Goal: Complete application form: Complete application form

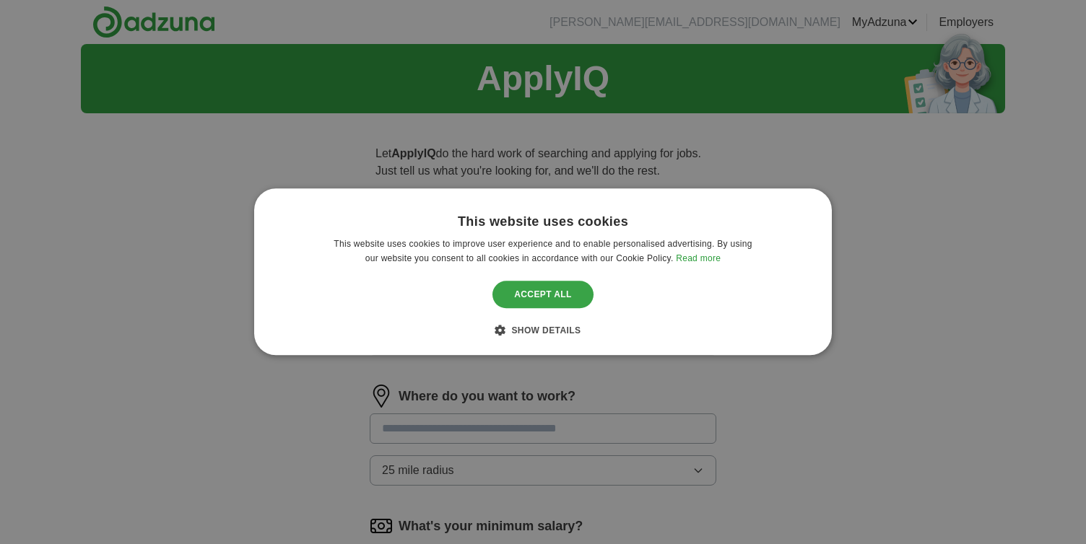
click at [556, 300] on div "Accept all" at bounding box center [542, 294] width 101 height 27
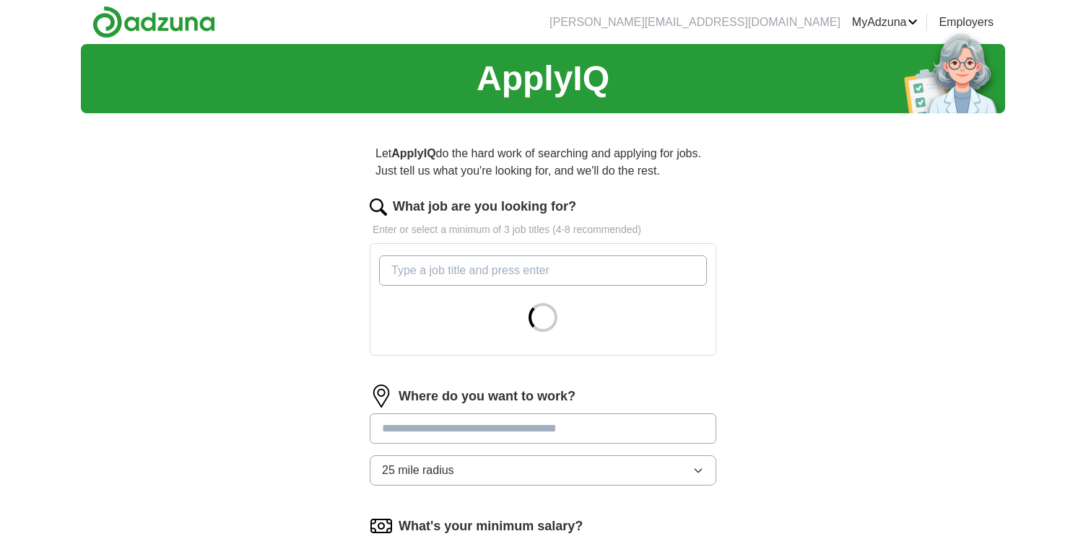
click at [423, 277] on input "What job are you looking for?" at bounding box center [543, 271] width 328 height 30
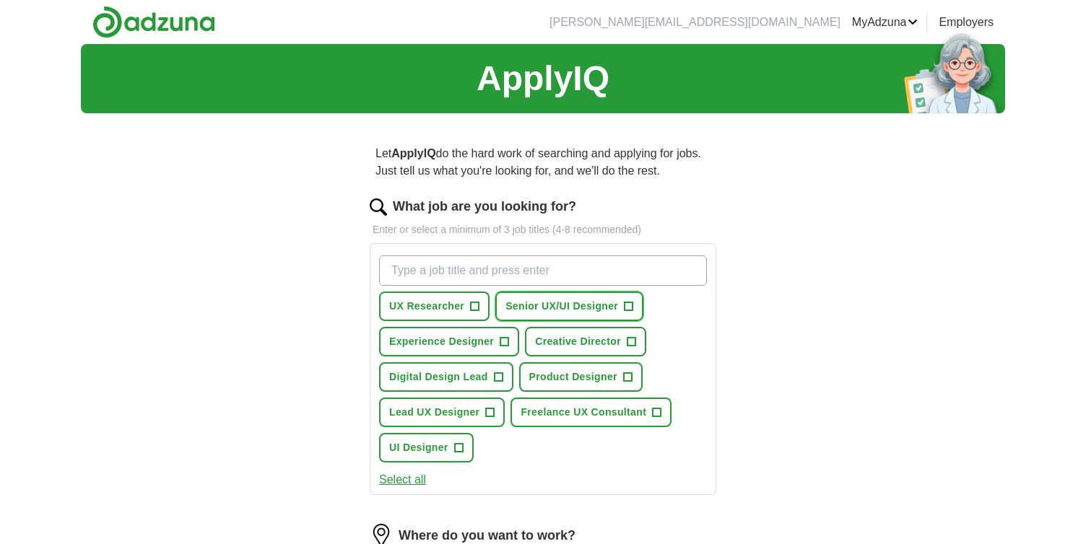
click at [632, 307] on span "+" at bounding box center [628, 307] width 9 height 12
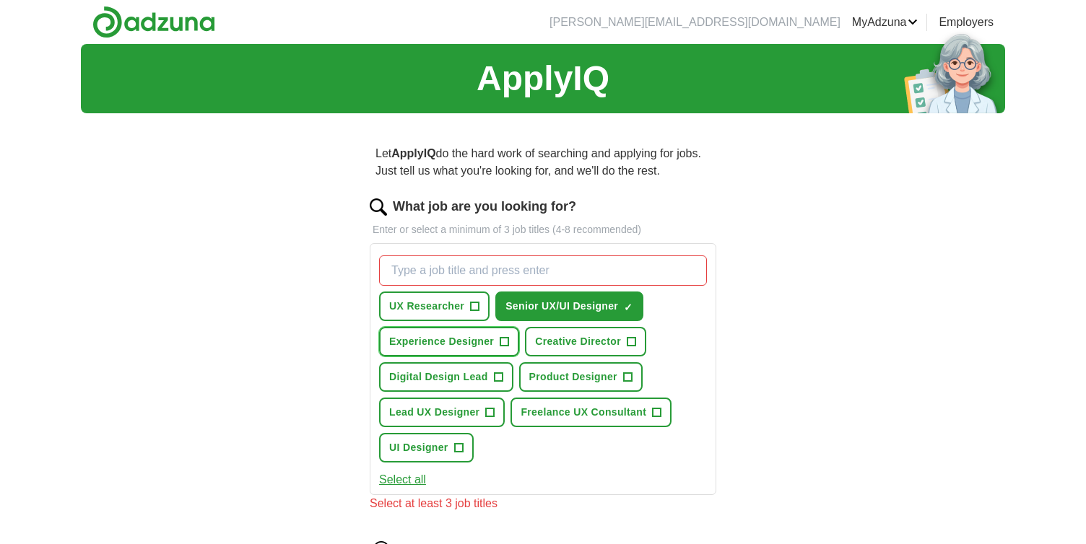
click at [506, 342] on span "+" at bounding box center [504, 342] width 9 height 12
click at [499, 377] on span "+" at bounding box center [498, 378] width 9 height 12
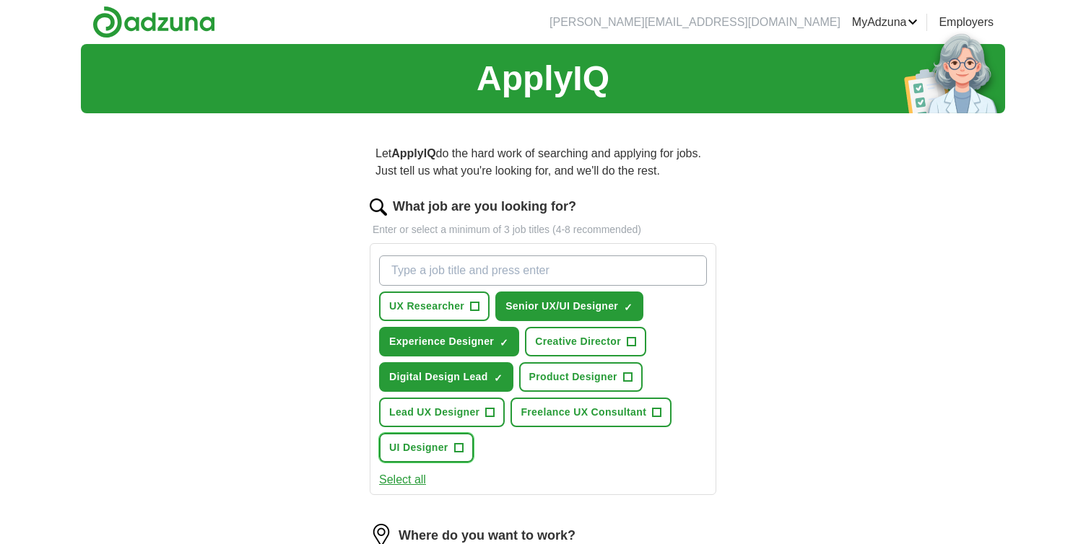
click at [458, 449] on span "+" at bounding box center [458, 448] width 9 height 12
click at [493, 414] on span "+" at bounding box center [490, 413] width 9 height 12
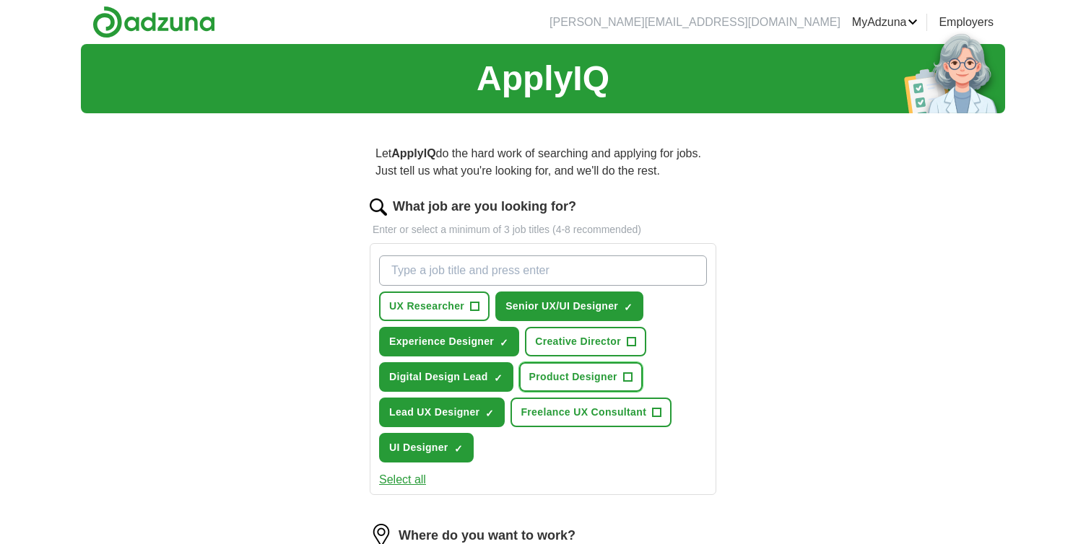
click at [629, 378] on span "+" at bounding box center [627, 378] width 9 height 12
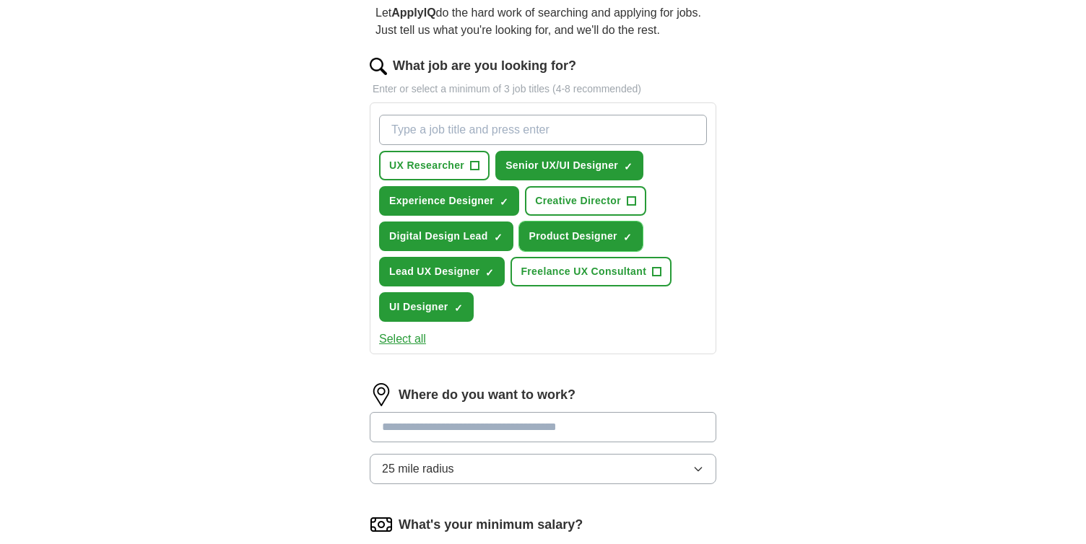
scroll to position [143, 0]
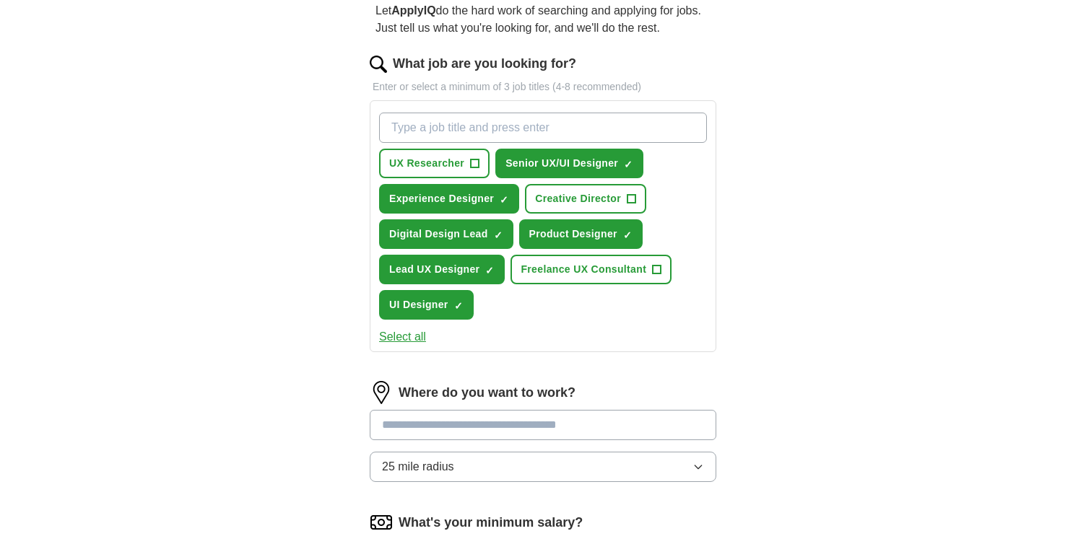
click at [479, 427] on input at bounding box center [543, 425] width 346 height 30
type input "******"
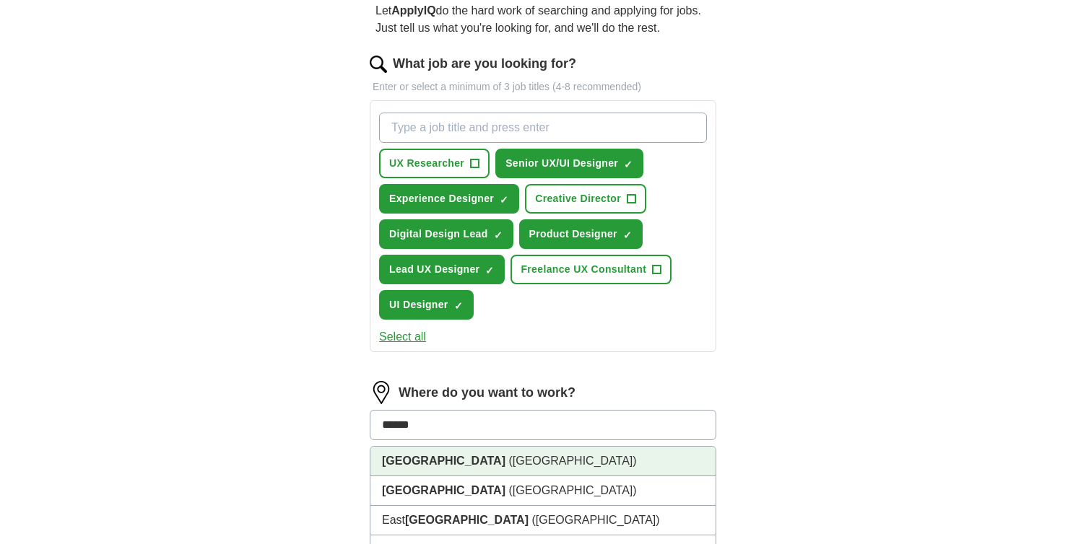
click at [463, 462] on li "London (UK)" at bounding box center [542, 462] width 345 height 30
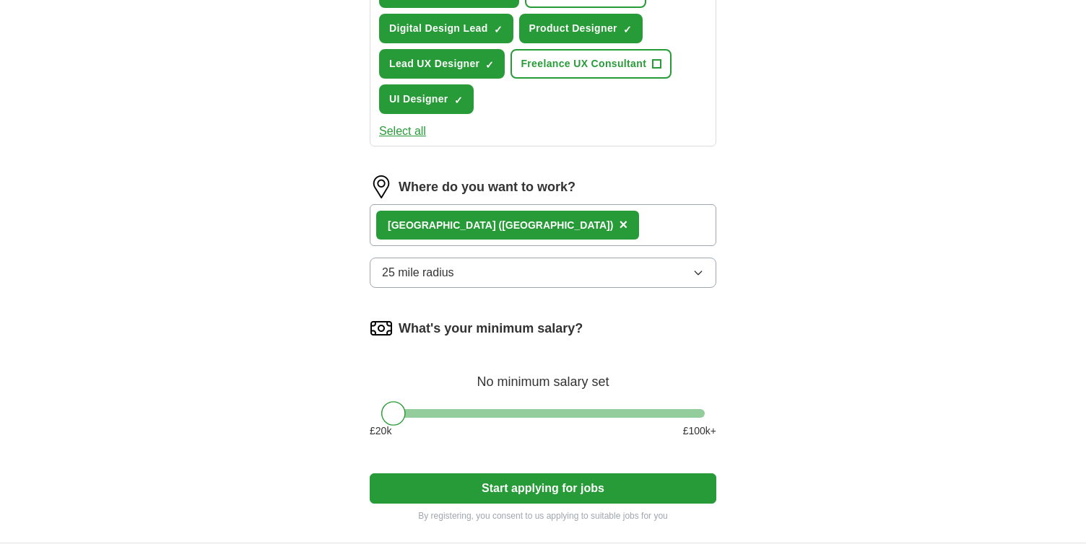
scroll to position [358, 0]
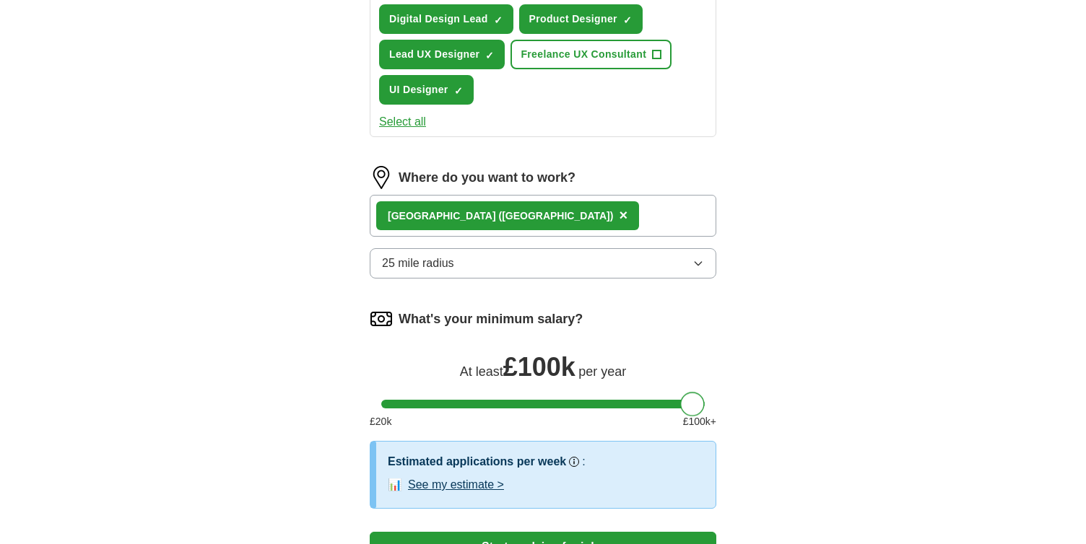
drag, startPoint x: 393, startPoint y: 407, endPoint x: 793, endPoint y: 391, distance: 400.2
click at [793, 391] on div "ApplyIQ Let ApplyIQ do the hard work of searching and applying for jobs. Just t…" at bounding box center [543, 143] width 924 height 915
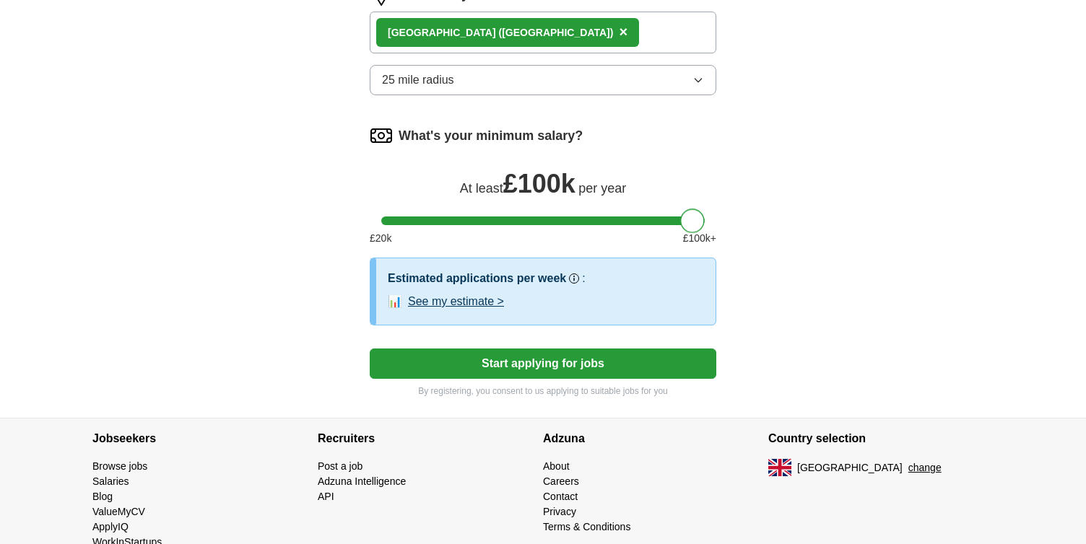
scroll to position [543, 0]
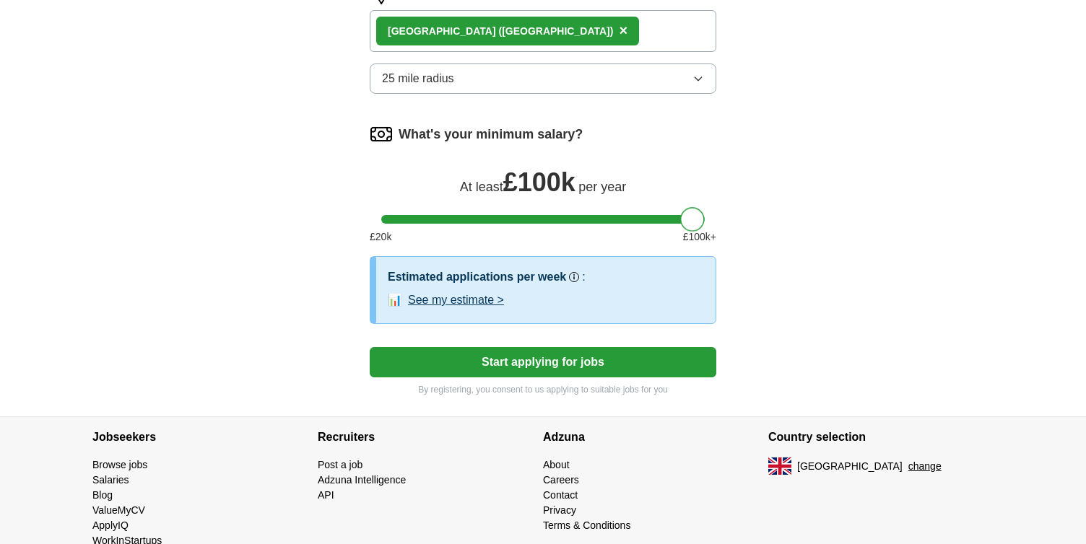
click at [419, 302] on button "See my estimate >" at bounding box center [456, 300] width 96 height 17
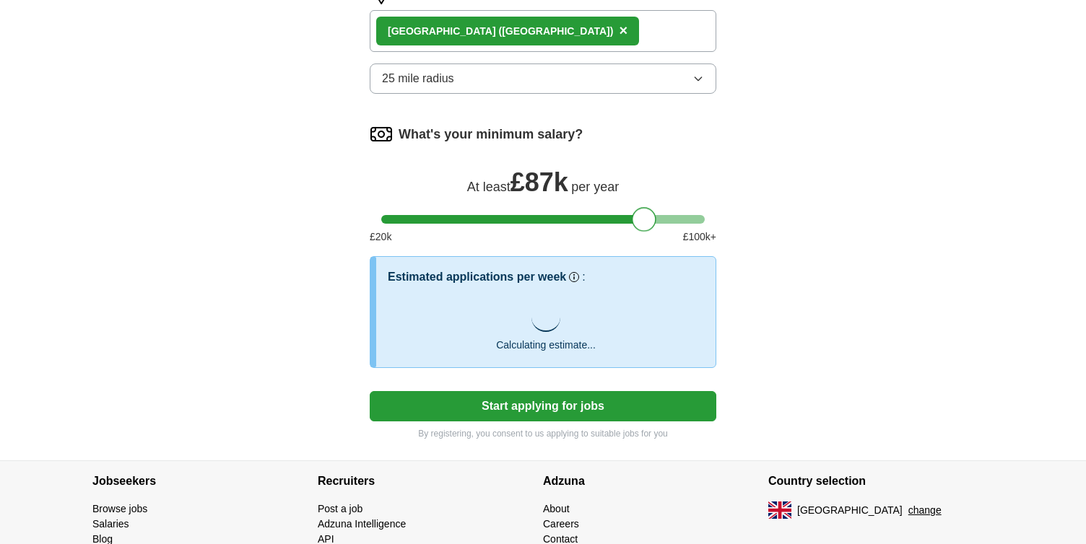
drag, startPoint x: 689, startPoint y: 222, endPoint x: 639, endPoint y: 216, distance: 50.1
click at [639, 216] on div at bounding box center [644, 219] width 25 height 25
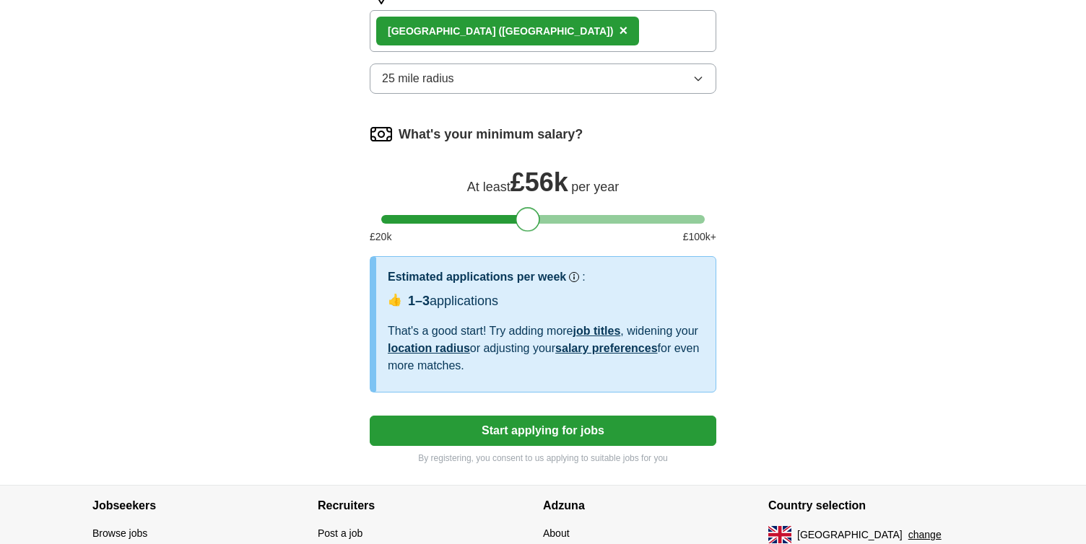
drag, startPoint x: 647, startPoint y: 217, endPoint x: 529, endPoint y: 219, distance: 117.7
click at [529, 219] on div at bounding box center [527, 219] width 25 height 25
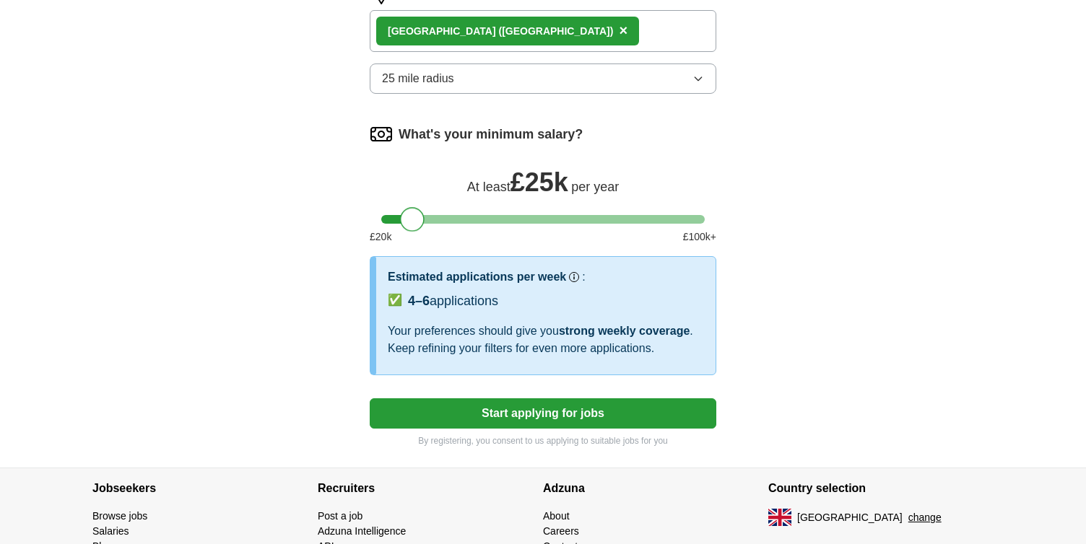
drag, startPoint x: 529, startPoint y: 219, endPoint x: 414, endPoint y: 210, distance: 115.9
click at [414, 210] on div at bounding box center [412, 219] width 25 height 25
drag, startPoint x: 414, startPoint y: 217, endPoint x: 645, endPoint y: 204, distance: 232.0
click at [645, 204] on div "What's your minimum salary? At least £ 87k per year £ 20 k £ 100 k+" at bounding box center [543, 190] width 346 height 134
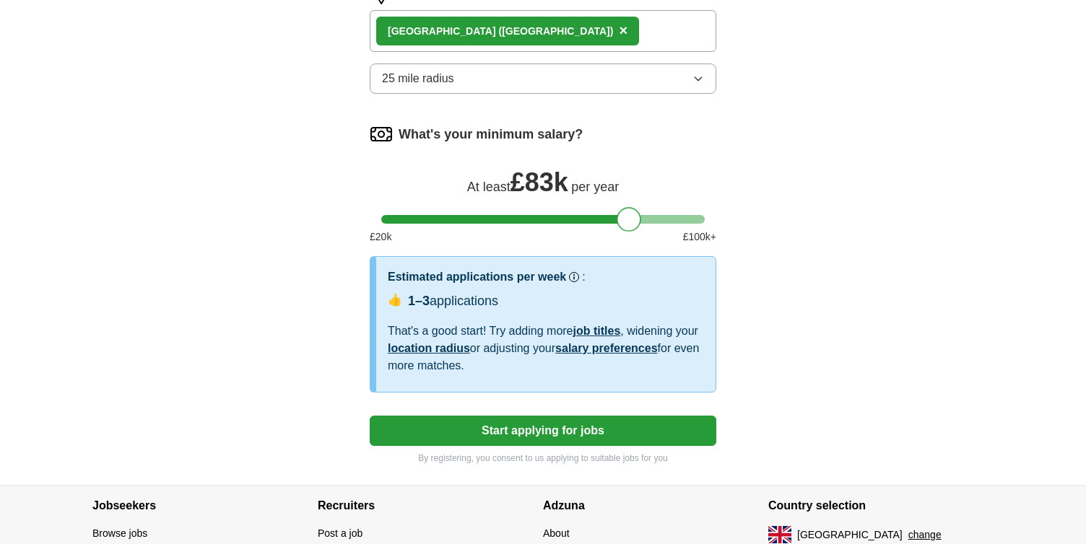
drag, startPoint x: 645, startPoint y: 221, endPoint x: 629, endPoint y: 222, distance: 15.2
click at [629, 222] on div at bounding box center [628, 219] width 25 height 25
drag, startPoint x: 629, startPoint y: 222, endPoint x: 619, endPoint y: 222, distance: 10.8
click at [619, 222] on div at bounding box center [618, 219] width 25 height 25
drag, startPoint x: 619, startPoint y: 222, endPoint x: 601, endPoint y: 219, distance: 17.7
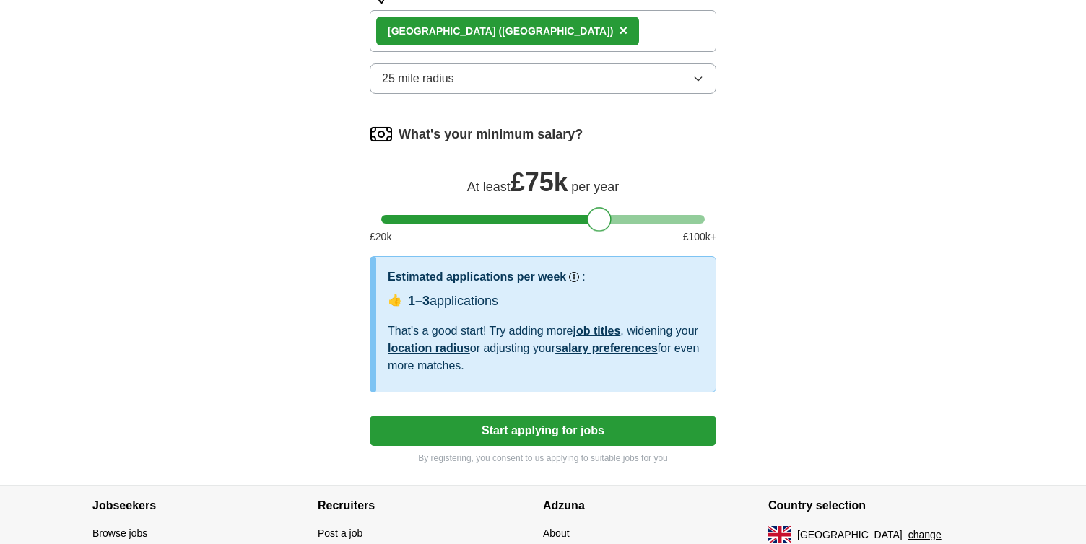
click at [601, 219] on div at bounding box center [599, 219] width 25 height 25
drag, startPoint x: 601, startPoint y: 219, endPoint x: 560, endPoint y: 217, distance: 41.2
click at [560, 217] on div at bounding box center [558, 219] width 25 height 25
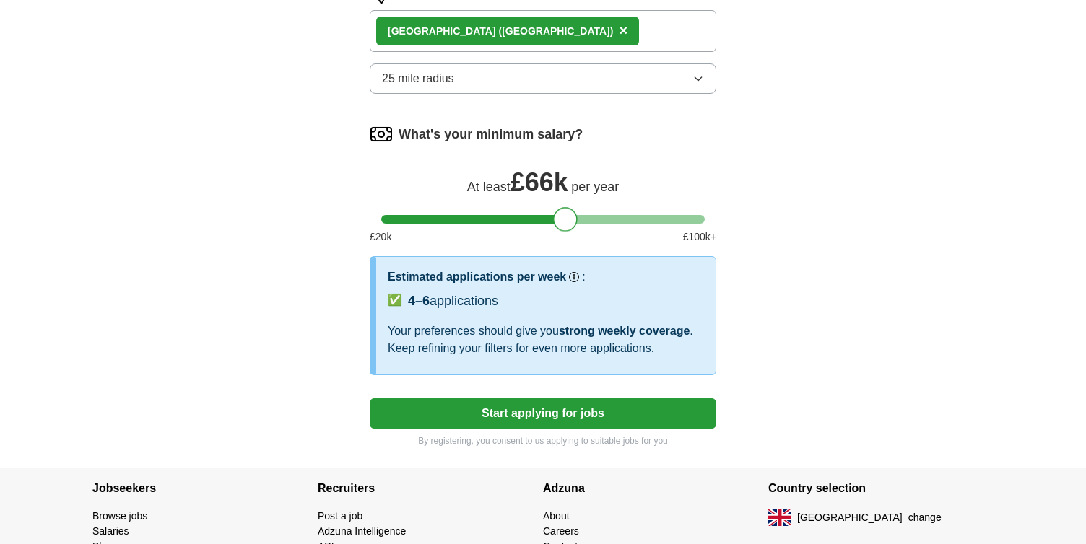
drag, startPoint x: 560, startPoint y: 217, endPoint x: 569, endPoint y: 217, distance: 8.7
click at [569, 217] on div at bounding box center [565, 219] width 25 height 25
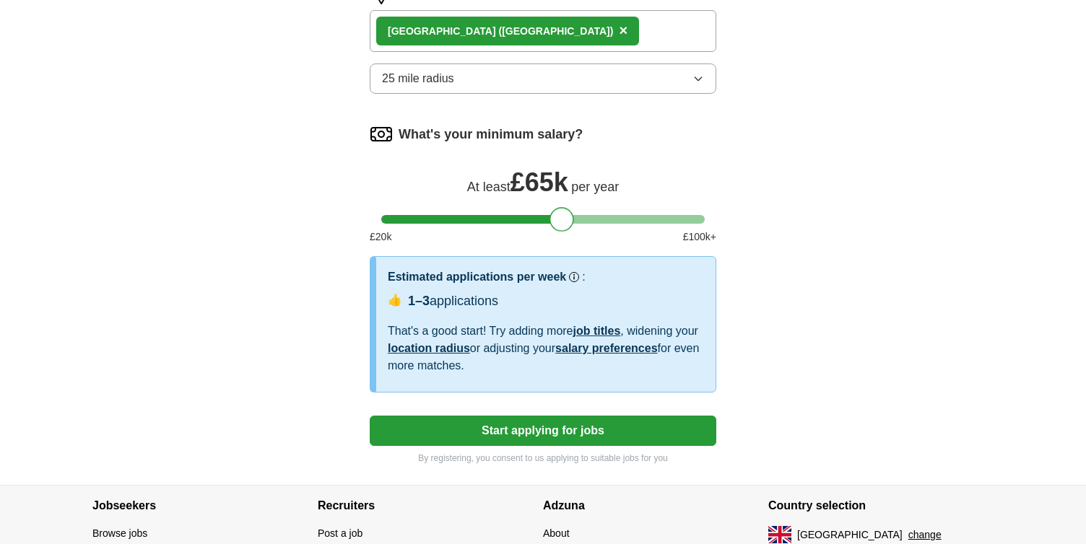
click at [565, 217] on div at bounding box center [561, 219] width 25 height 25
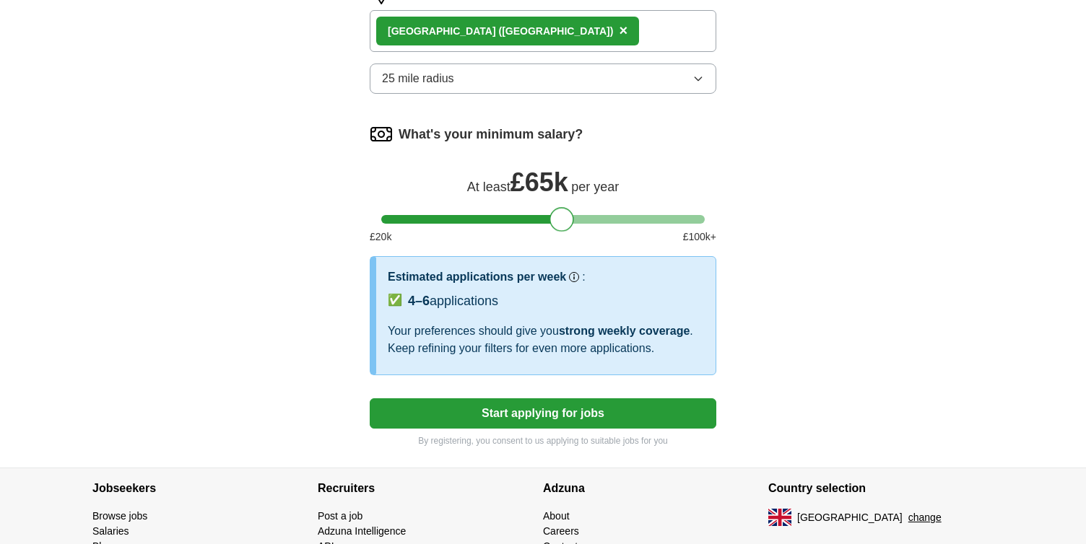
click at [548, 420] on button "Start applying for jobs" at bounding box center [543, 413] width 346 height 30
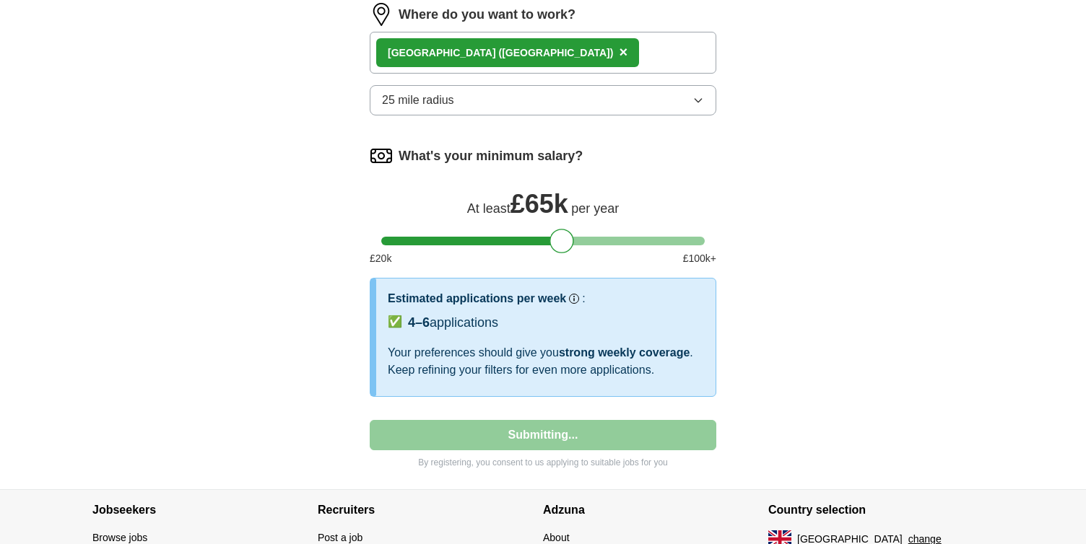
select select "**"
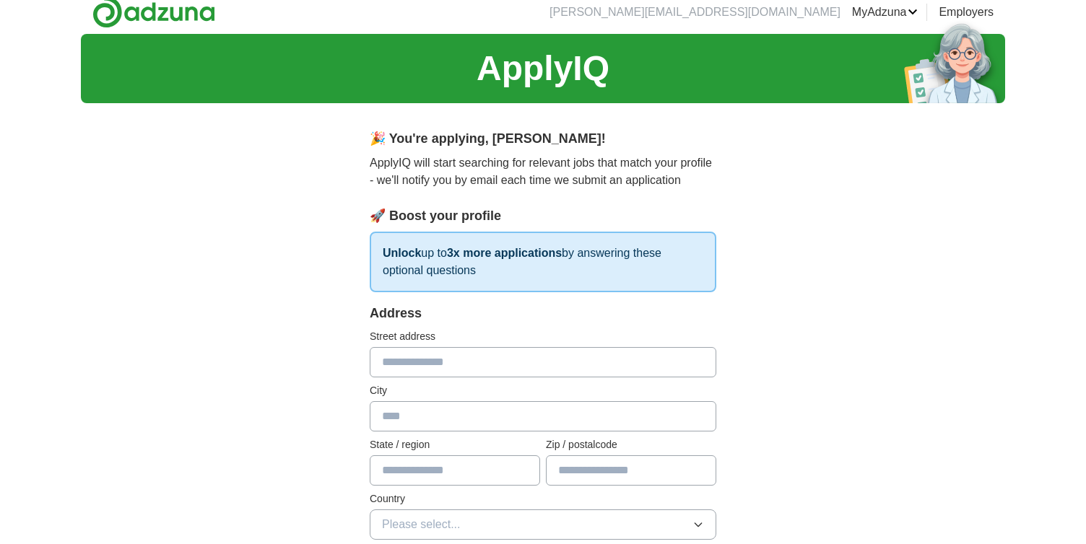
scroll to position [0, 0]
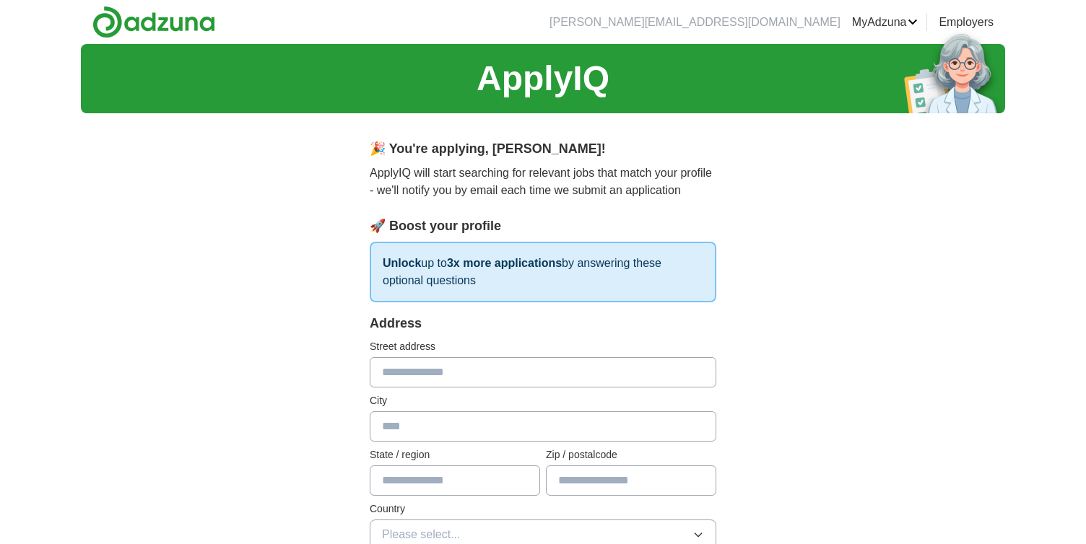
click at [458, 375] on input "text" at bounding box center [543, 372] width 346 height 30
type input "**"
type input "******"
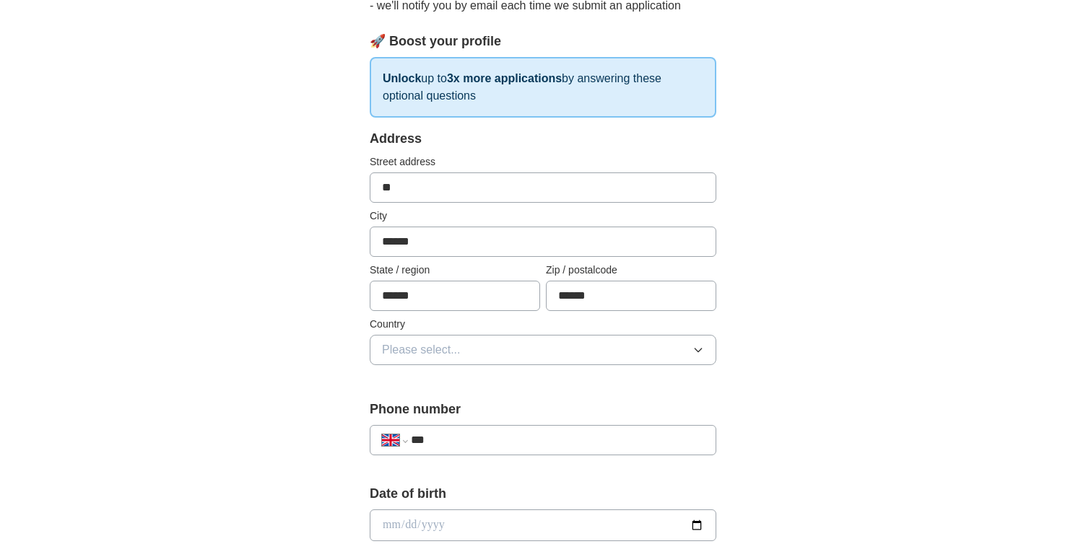
scroll to position [189, 0]
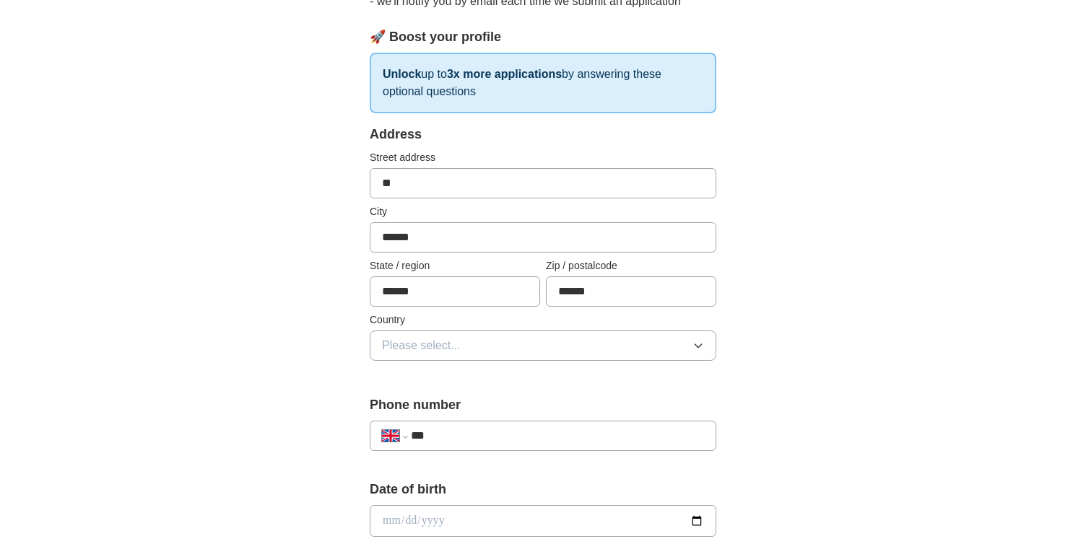
click at [509, 351] on button "Please select..." at bounding box center [543, 346] width 346 height 30
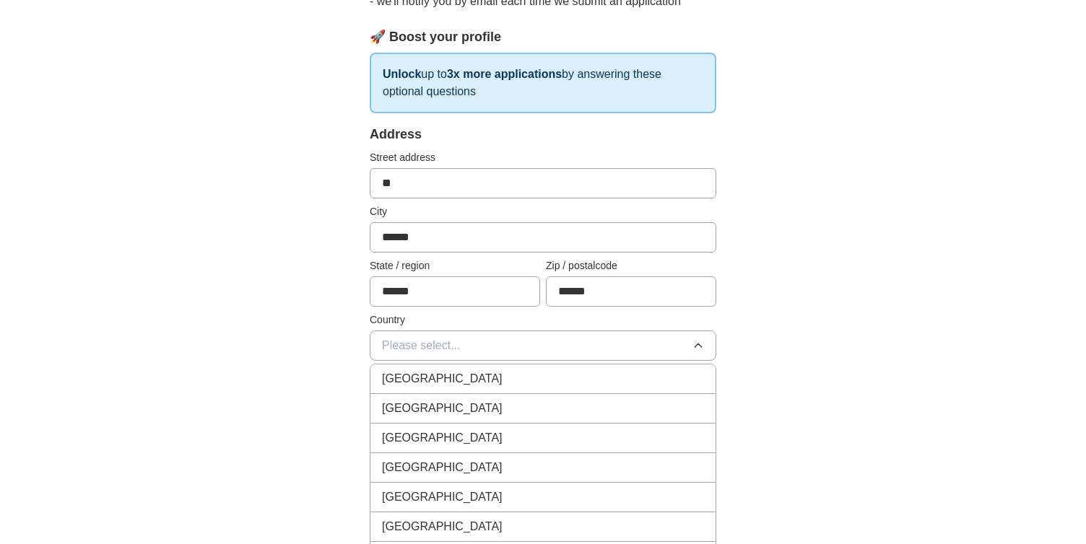
click at [485, 380] on div "[GEOGRAPHIC_DATA]" at bounding box center [543, 378] width 322 height 17
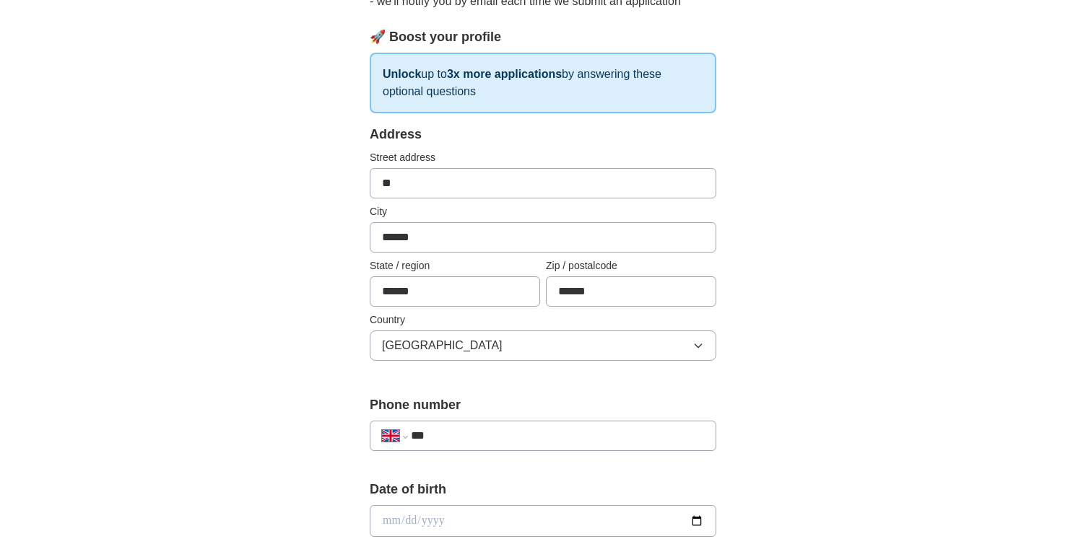
click at [456, 437] on input "***" at bounding box center [557, 435] width 293 height 17
type input "**********"
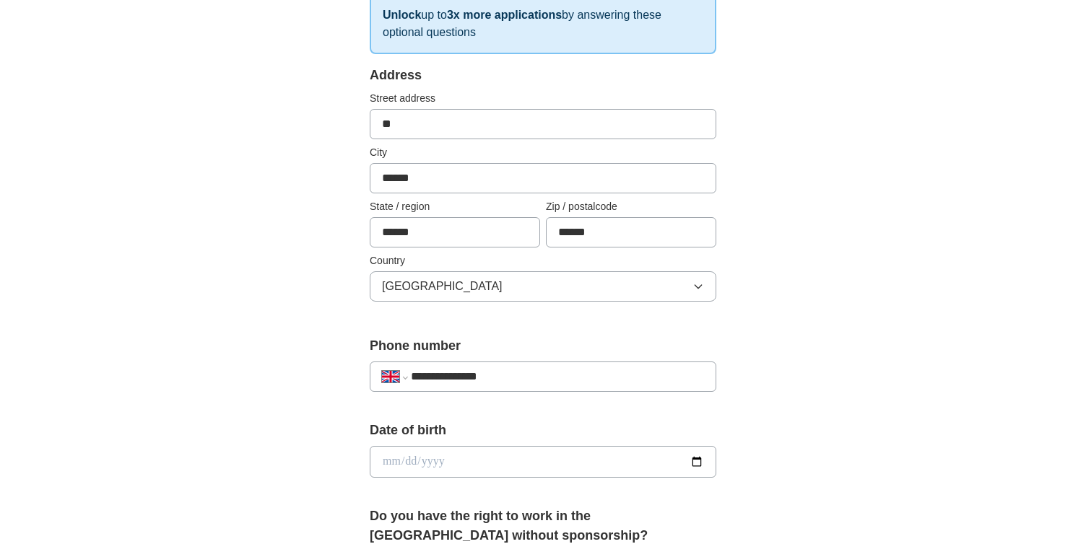
scroll to position [250, 0]
click at [427, 463] on input "date" at bounding box center [543, 461] width 346 height 32
click at [386, 463] on input "date" at bounding box center [543, 461] width 346 height 32
type input "**********"
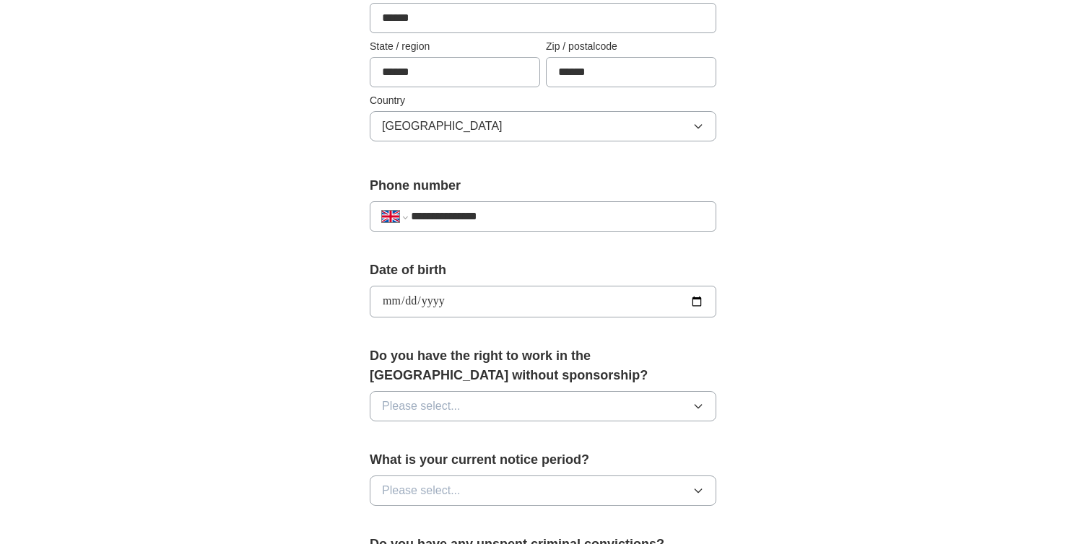
scroll to position [416, 0]
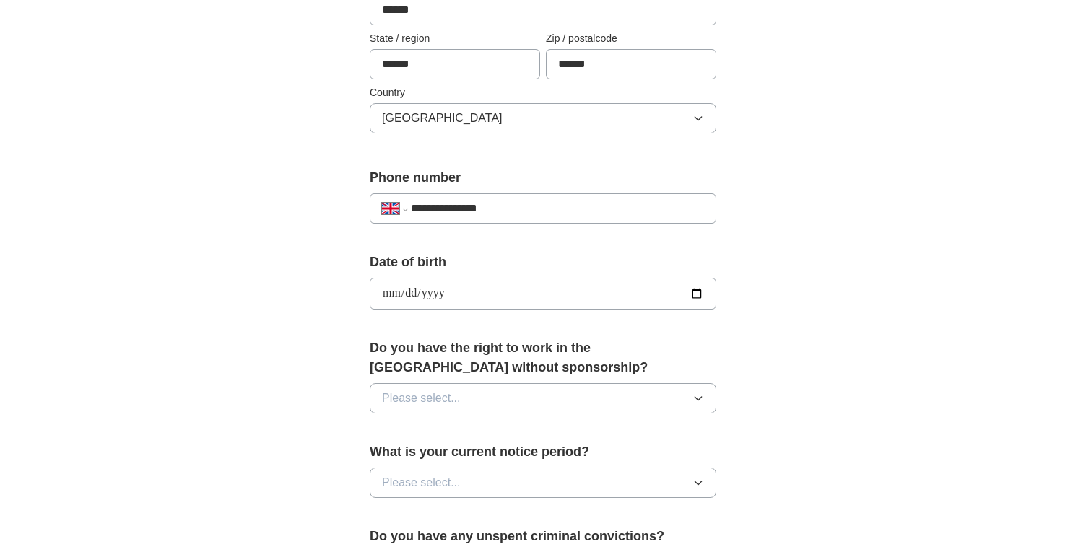
click at [476, 393] on button "Please select..." at bounding box center [543, 398] width 346 height 30
click at [452, 429] on div "Yes" at bounding box center [543, 431] width 322 height 17
click at [472, 488] on button "Please select..." at bounding box center [543, 483] width 346 height 30
click at [465, 515] on div "None" at bounding box center [543, 515] width 322 height 17
drag, startPoint x: 469, startPoint y: 505, endPoint x: 469, endPoint y: 484, distance: 21.7
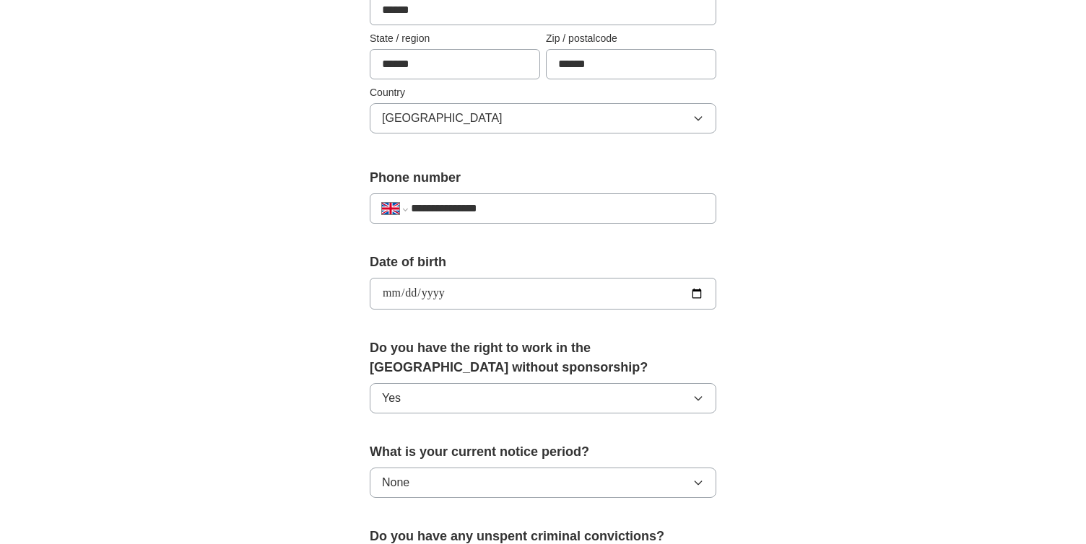
click at [469, 505] on div "What is your current notice period? None" at bounding box center [543, 475] width 346 height 67
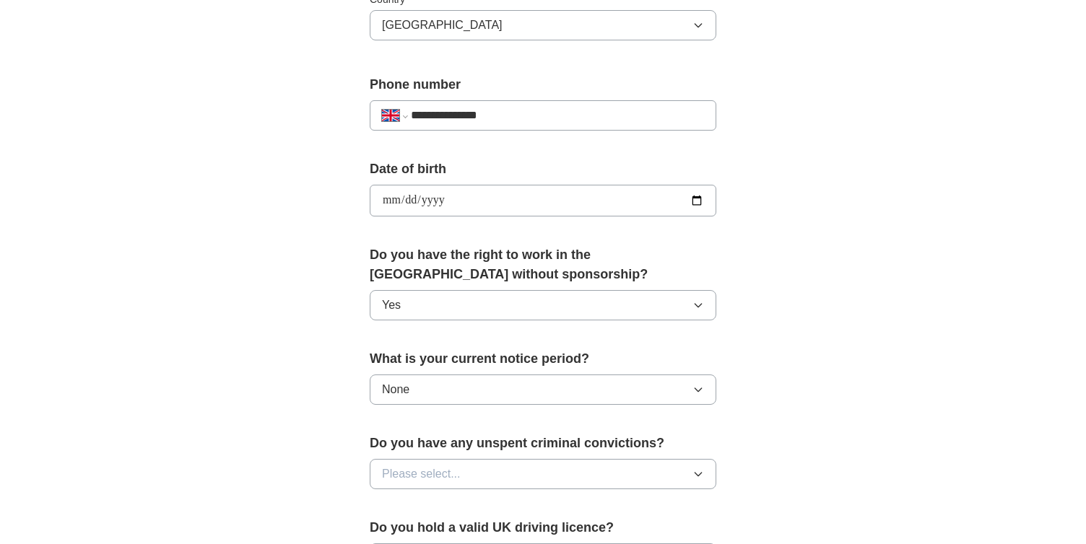
scroll to position [512, 0]
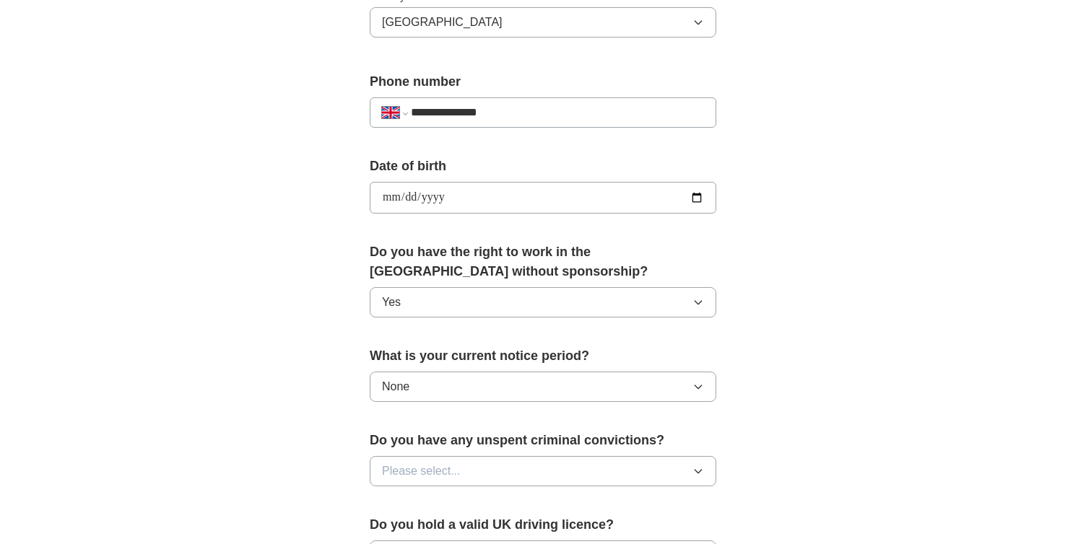
click at [469, 476] on button "Please select..." at bounding box center [543, 471] width 346 height 30
click at [459, 523] on li "No" at bounding box center [542, 535] width 345 height 30
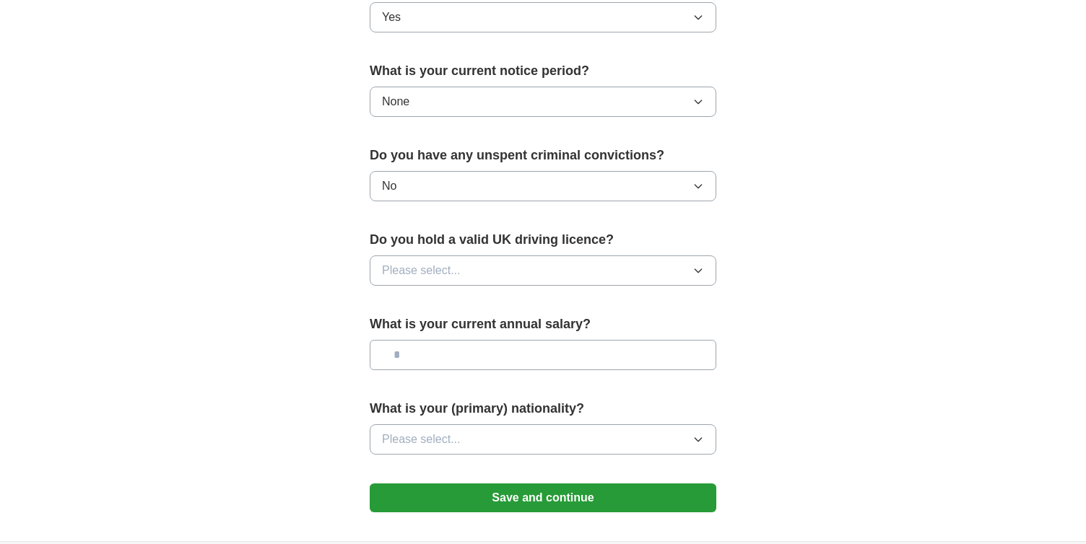
scroll to position [805, 0]
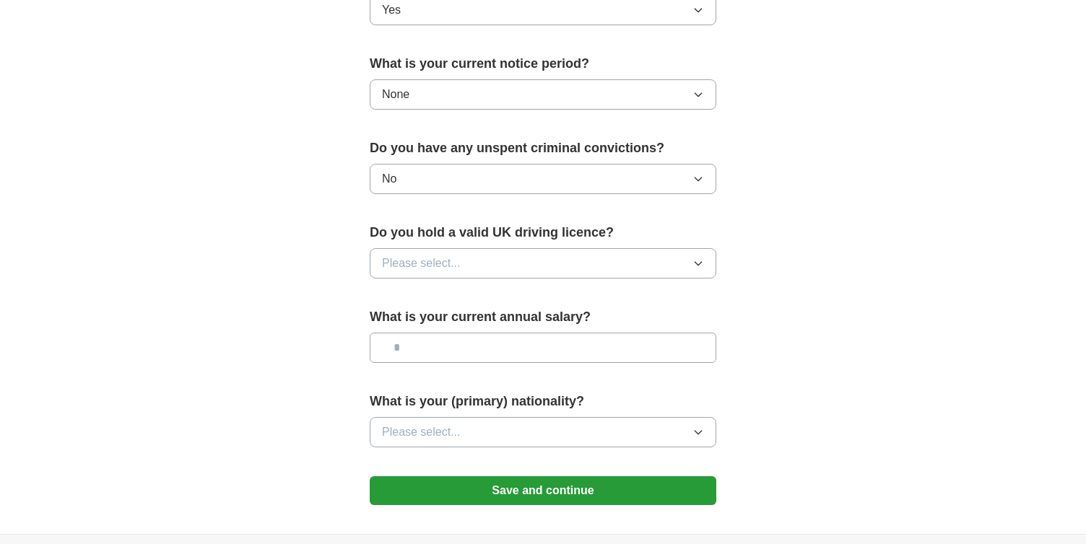
click at [512, 278] on button "Please select..." at bounding box center [543, 263] width 346 height 30
click at [477, 305] on div "Yes" at bounding box center [543, 296] width 322 height 17
click at [441, 353] on input "text" at bounding box center [543, 348] width 346 height 30
type input "**"
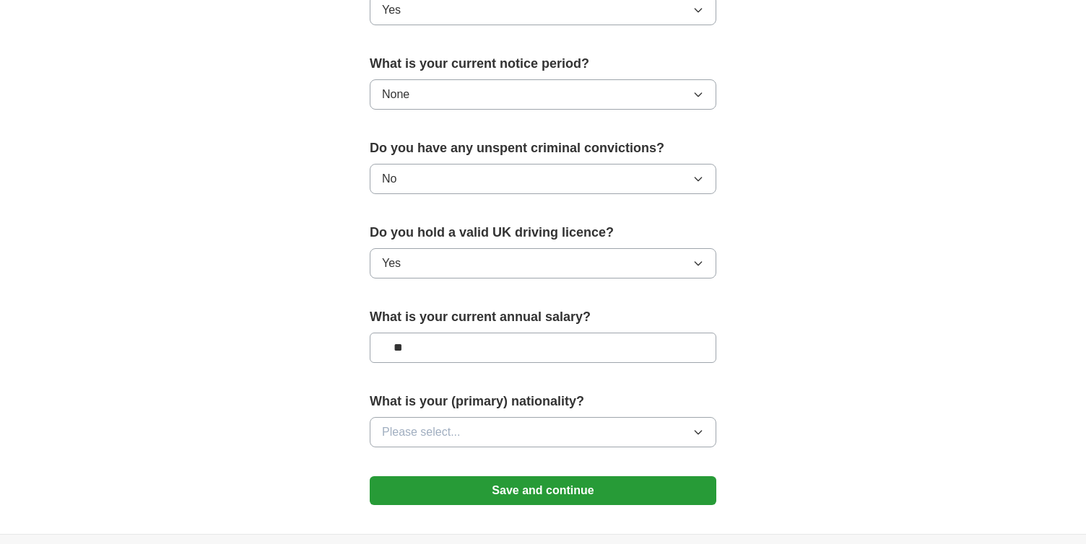
click at [455, 433] on span "Please select..." at bounding box center [421, 432] width 79 height 17
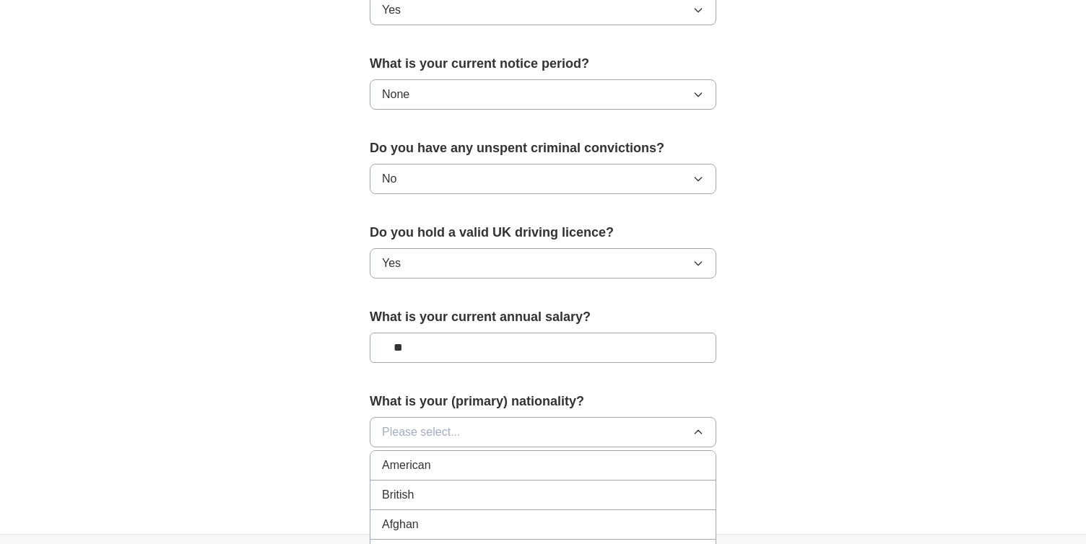
click at [434, 495] on div "British" at bounding box center [543, 494] width 322 height 17
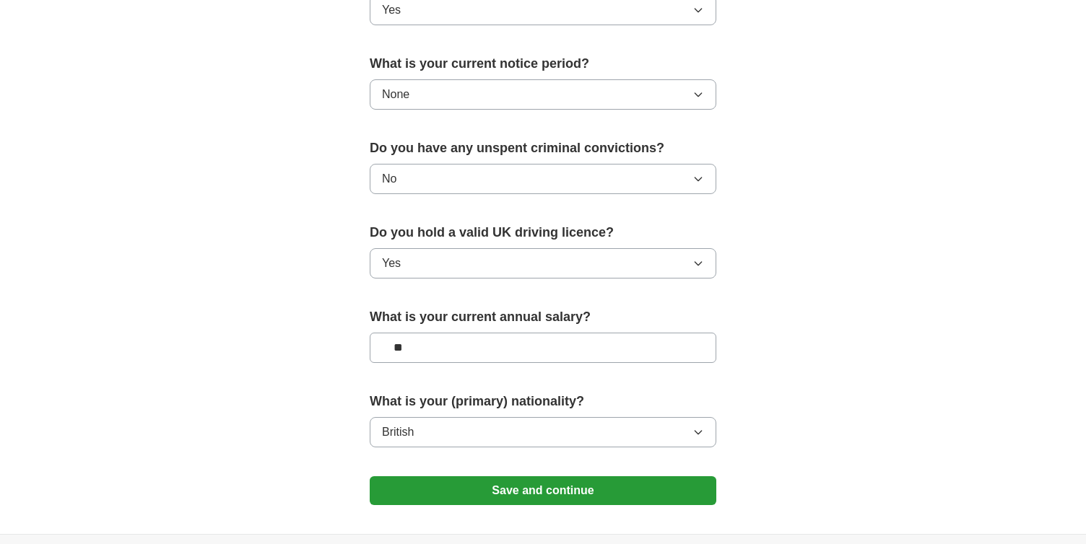
click at [479, 493] on button "Save and continue" at bounding box center [543, 490] width 346 height 29
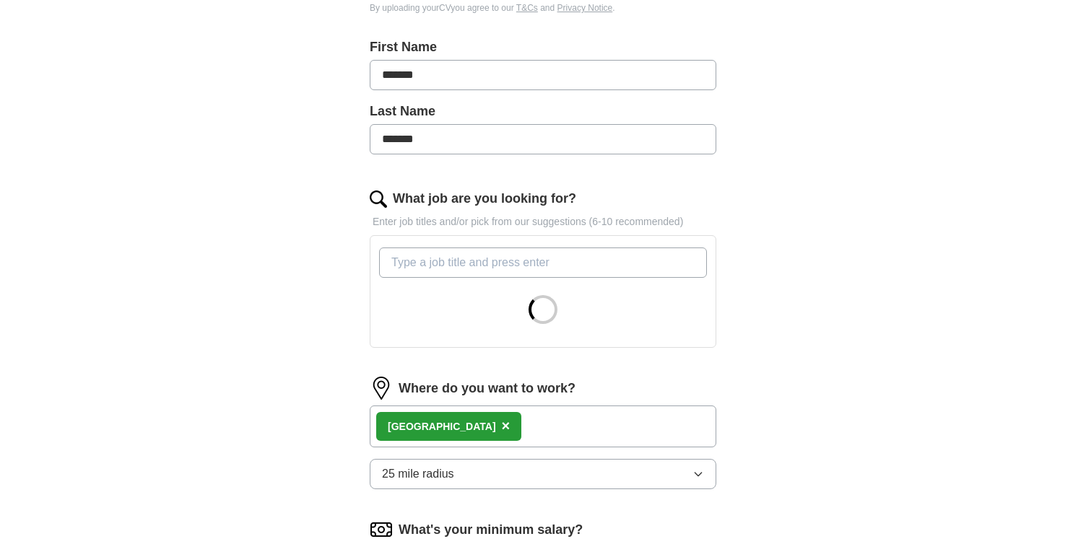
scroll to position [297, 0]
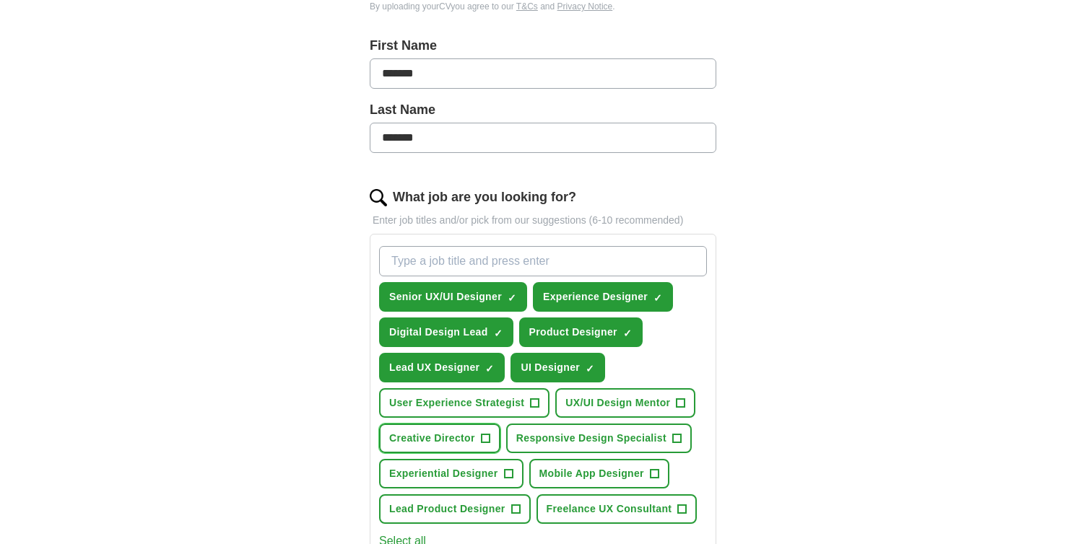
click at [463, 441] on span "Creative Director" at bounding box center [432, 438] width 86 height 15
click at [647, 469] on button "Mobile App Designer +" at bounding box center [599, 474] width 140 height 30
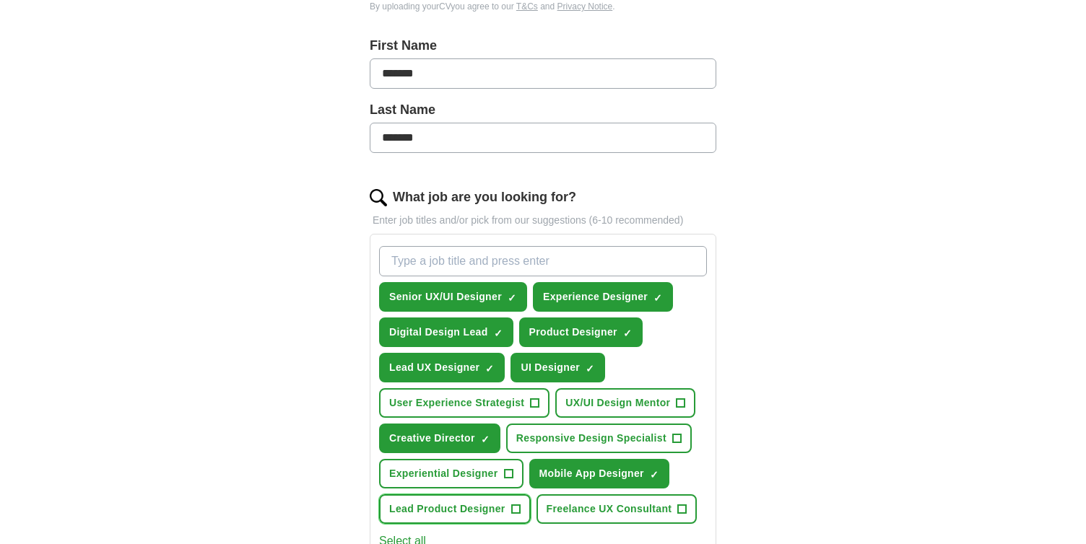
click at [507, 513] on button "Lead Product Designer +" at bounding box center [455, 509] width 152 height 30
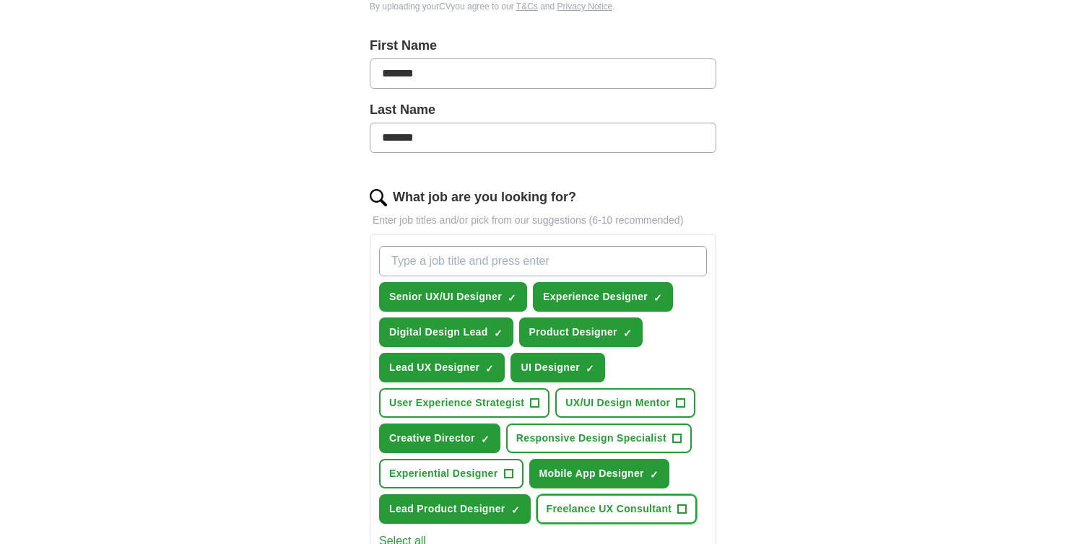
click at [663, 512] on span "Freelance UX Consultant" at bounding box center [609, 509] width 126 height 15
click at [658, 406] on span "UX/UI Design Mentor" at bounding box center [617, 403] width 105 height 15
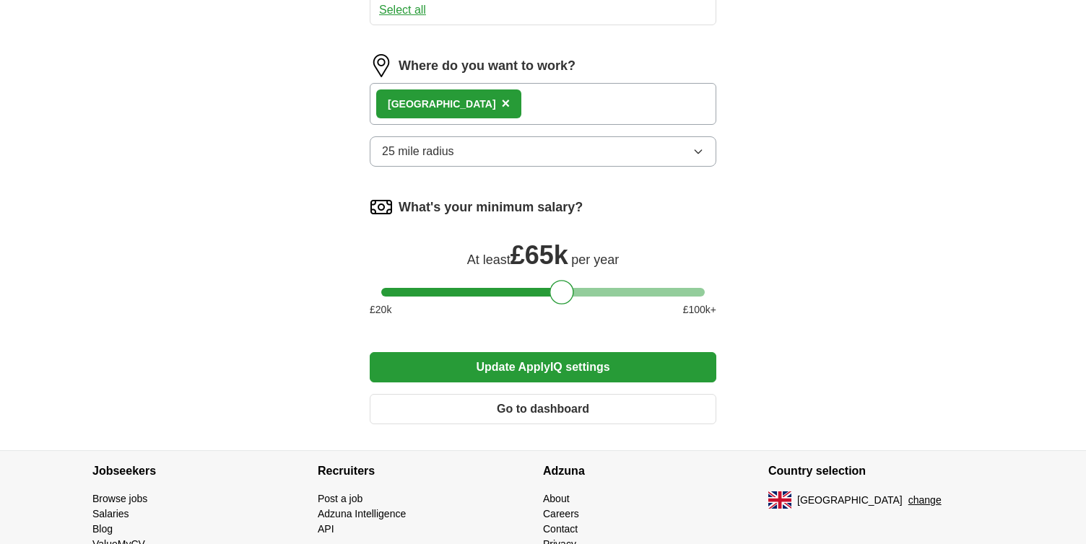
scroll to position [831, 0]
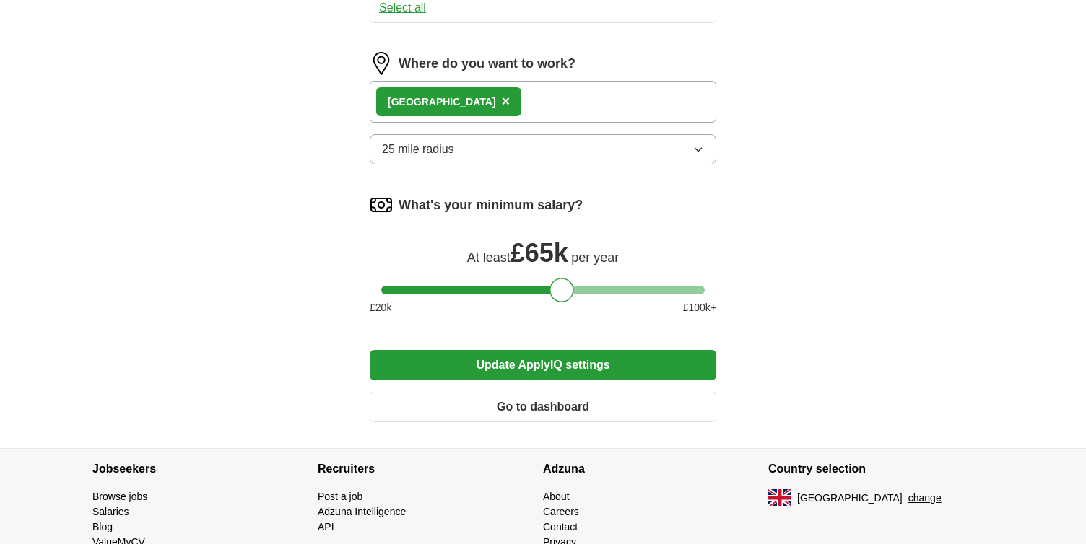
click at [443, 420] on button "Go to dashboard" at bounding box center [543, 407] width 346 height 30
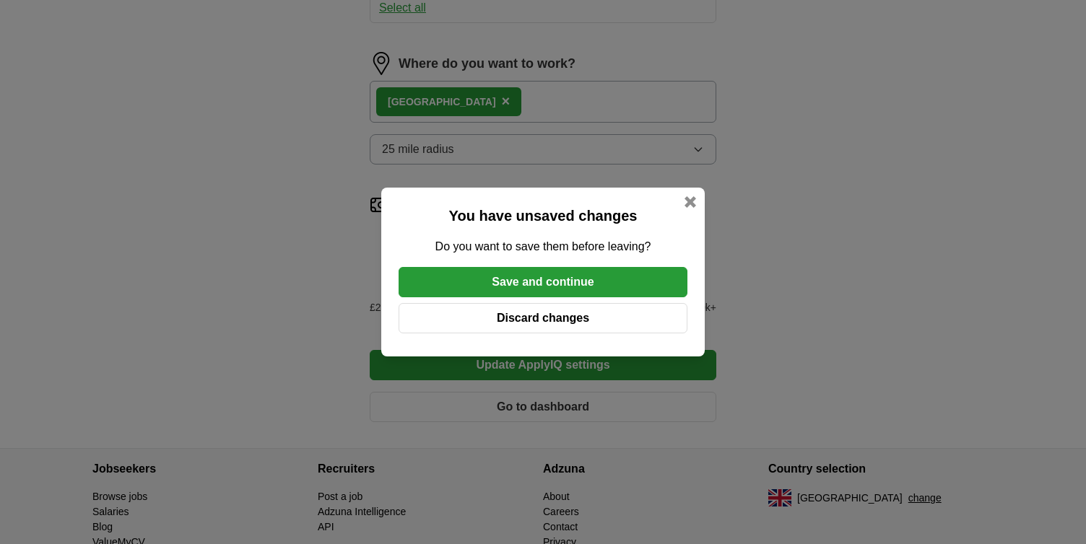
click at [580, 270] on button "Save and continue" at bounding box center [542, 282] width 289 height 30
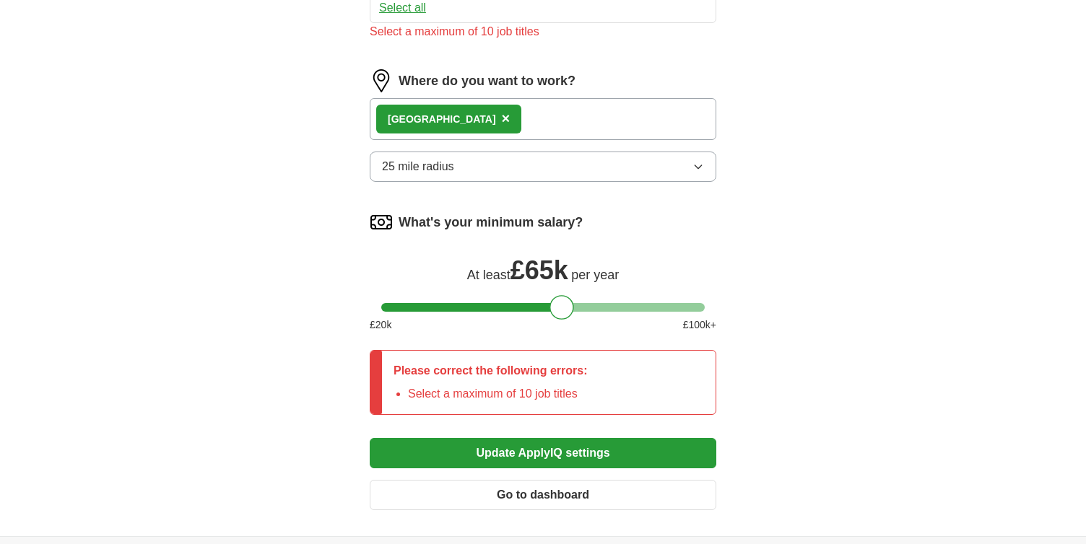
click at [542, 392] on li "Select a maximum of 10 job titles" at bounding box center [498, 393] width 180 height 17
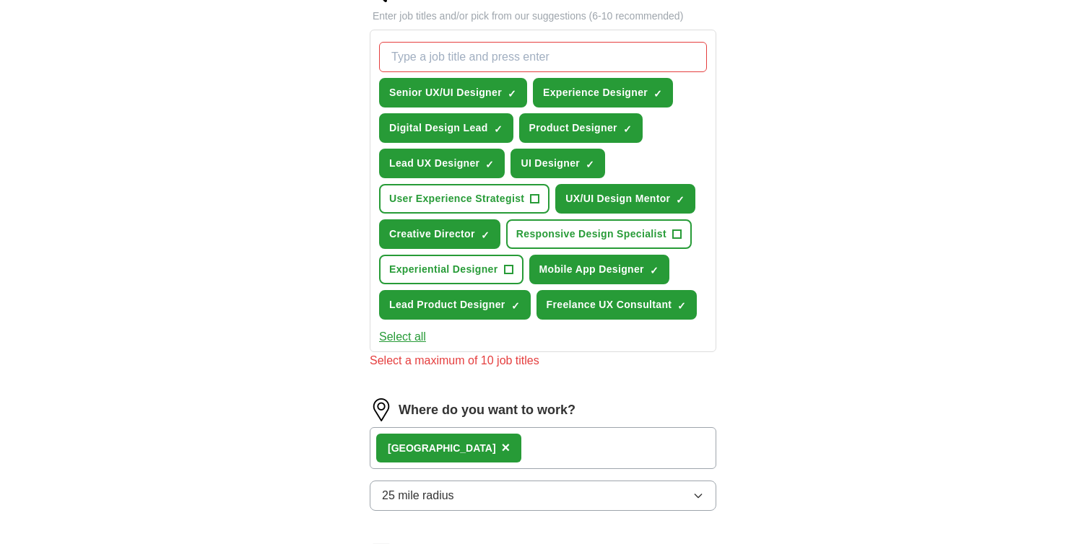
scroll to position [458, 0]
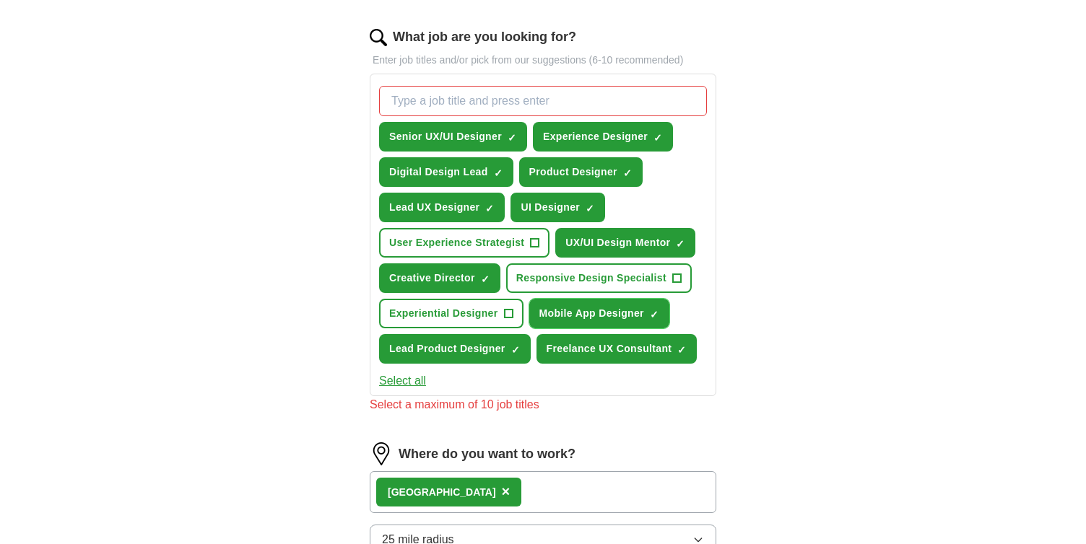
click at [0, 0] on span "×" at bounding box center [0, 0] width 0 height 0
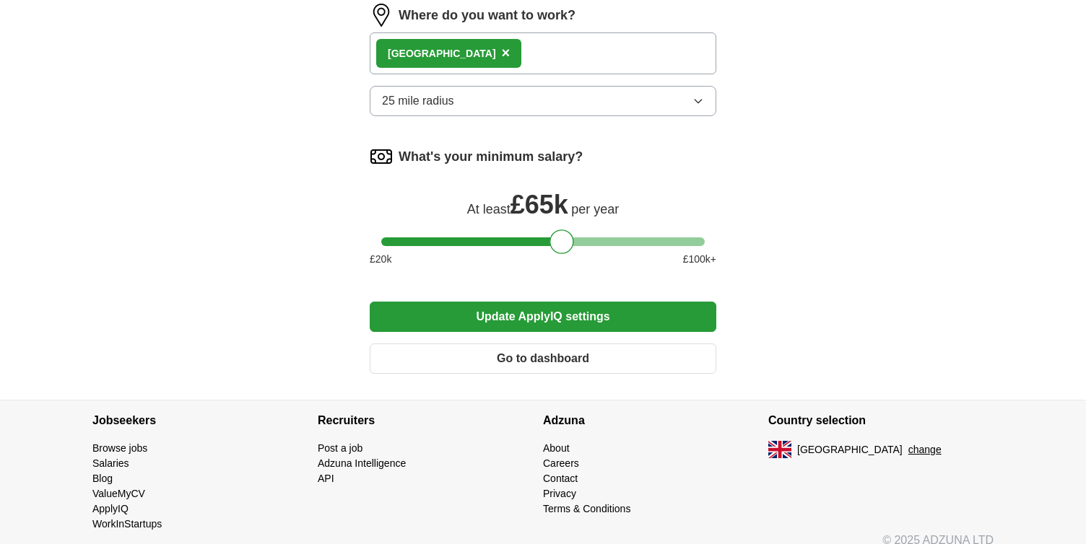
scroll to position [896, 0]
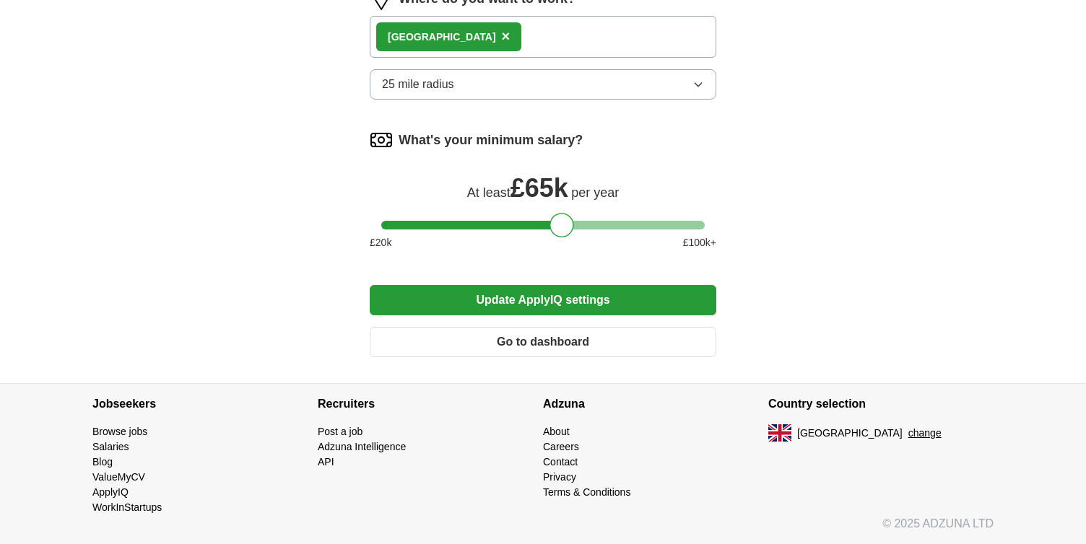
click at [540, 300] on button "Update ApplyIQ settings" at bounding box center [543, 300] width 346 height 30
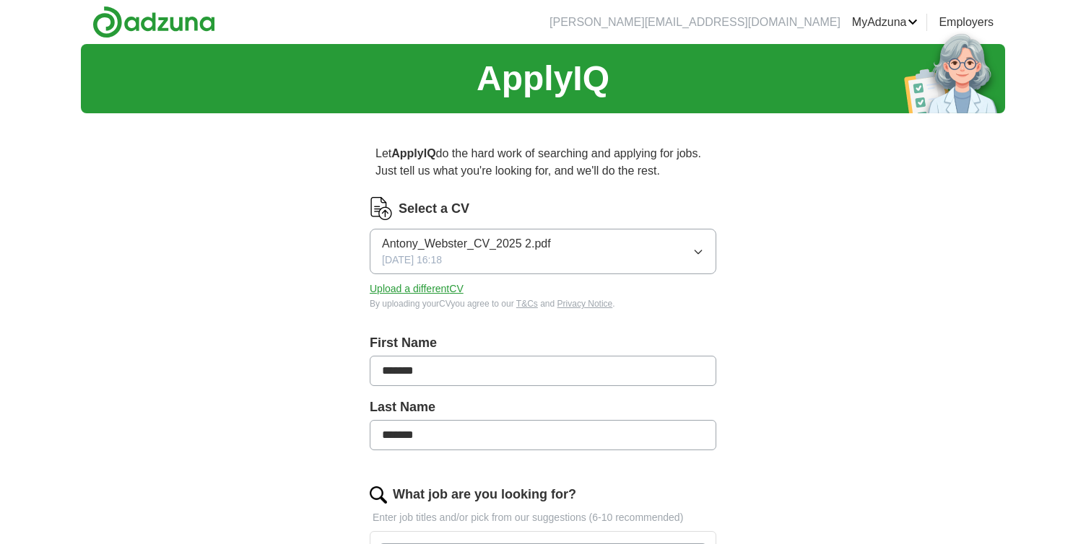
click at [440, 292] on button "Upload a different CV" at bounding box center [417, 288] width 94 height 15
click at [388, 370] on input "*******" at bounding box center [543, 371] width 346 height 30
type input "*******"
click at [417, 445] on input "*******" at bounding box center [543, 435] width 346 height 30
type input "*******"
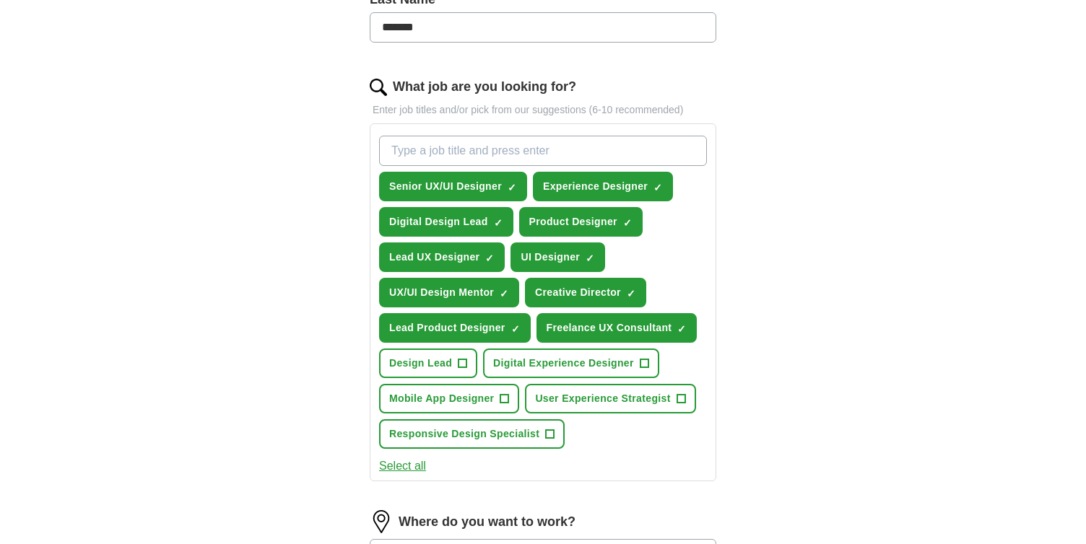
scroll to position [411, 0]
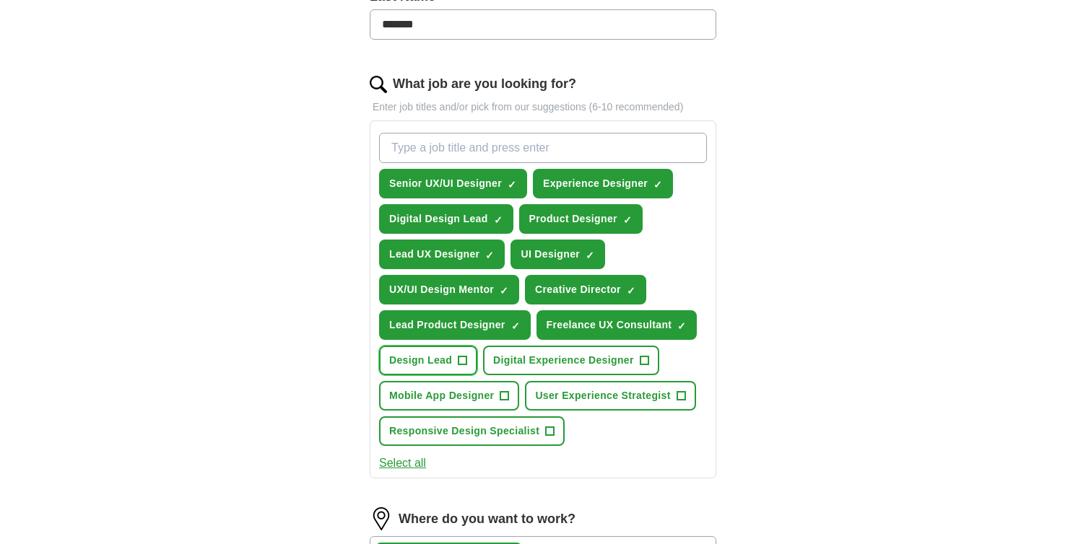
click at [463, 364] on span "+" at bounding box center [462, 361] width 9 height 12
click at [0, 0] on span "×" at bounding box center [0, 0] width 0 height 0
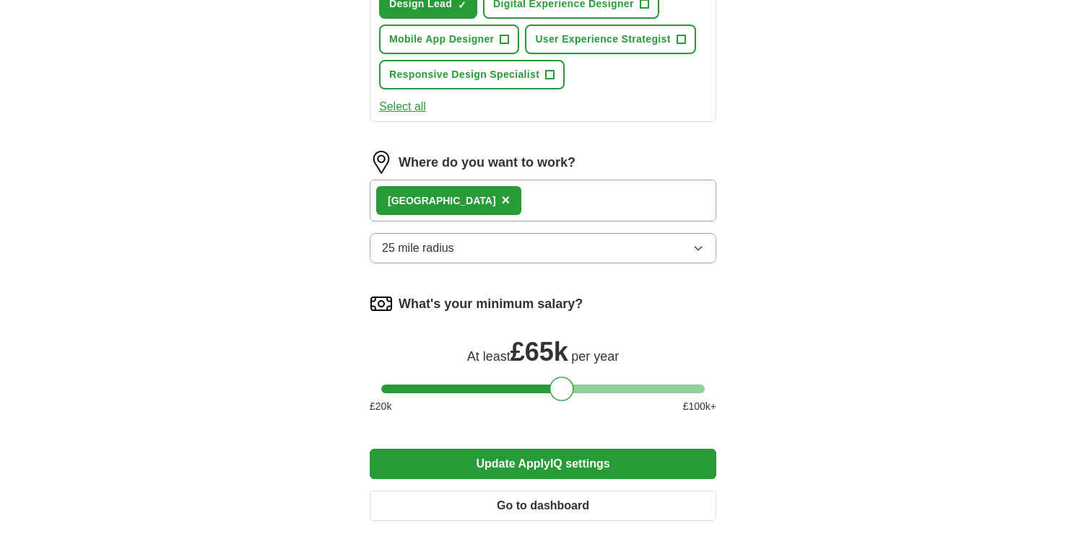
scroll to position [769, 0]
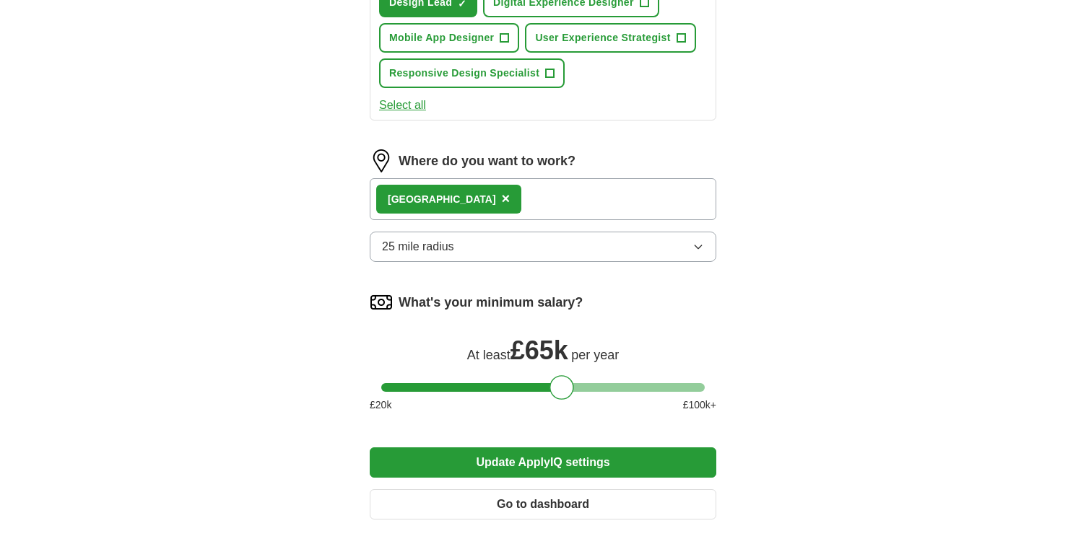
click at [494, 199] on div "London ×" at bounding box center [543, 199] width 346 height 42
click at [495, 202] on div "London ×" at bounding box center [543, 199] width 346 height 42
click at [495, 204] on div "London ×" at bounding box center [543, 199] width 346 height 42
click at [495, 206] on div "London ×" at bounding box center [543, 199] width 346 height 42
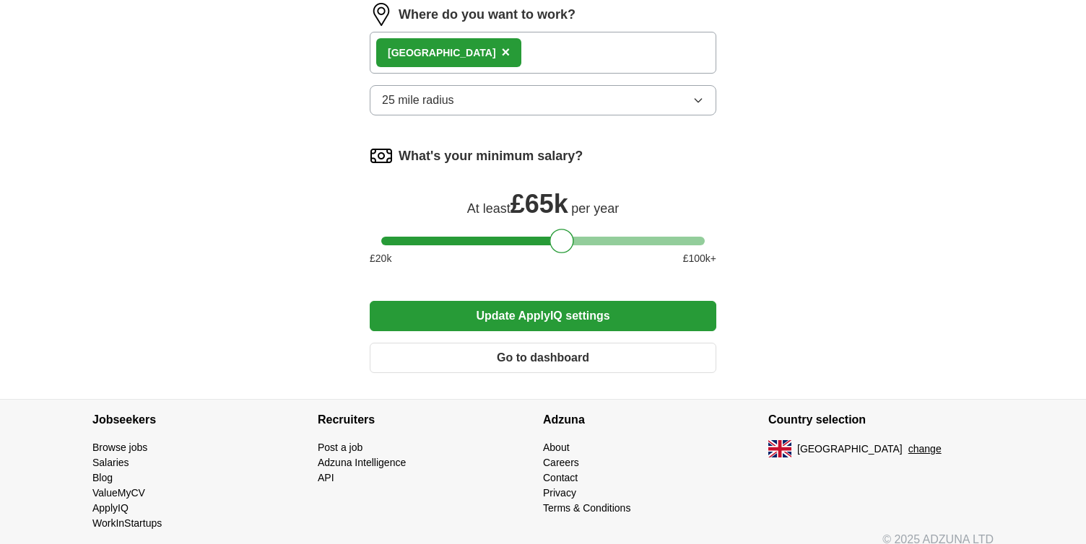
scroll to position [931, 0]
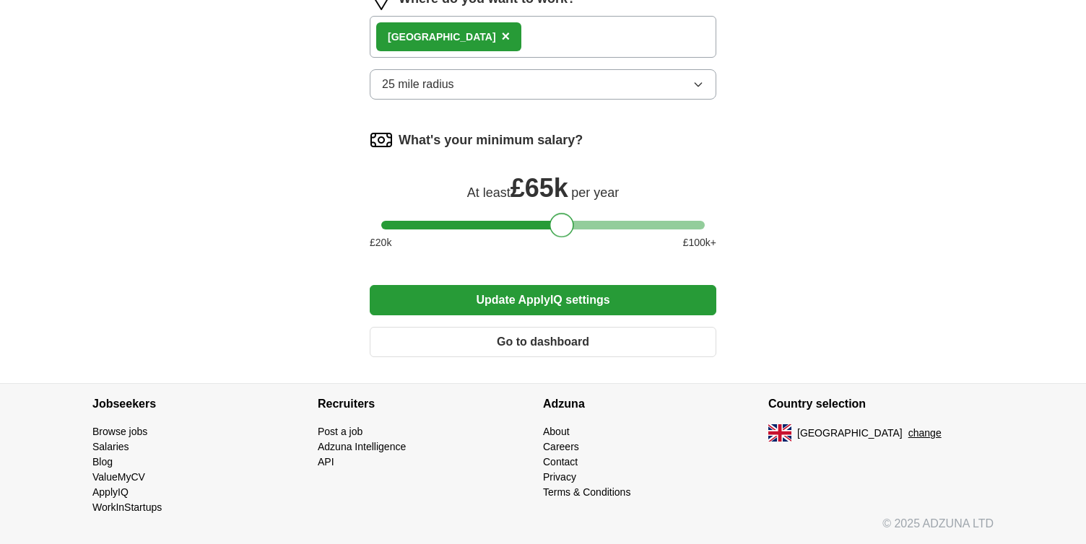
drag, startPoint x: 561, startPoint y: 228, endPoint x: 562, endPoint y: 219, distance: 8.8
click at [562, 219] on div at bounding box center [561, 225] width 25 height 25
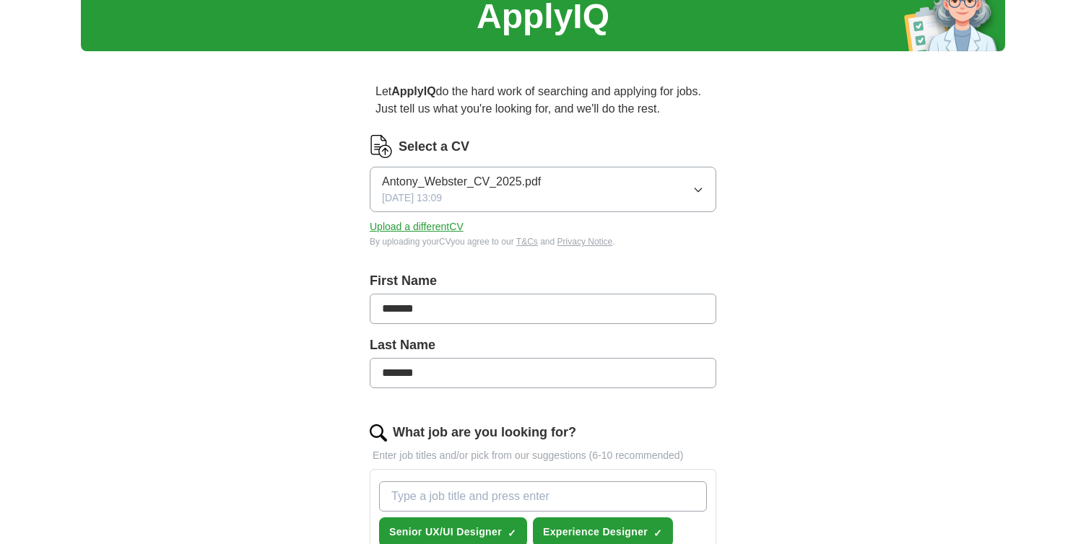
scroll to position [0, 0]
